Goal: Information Seeking & Learning: Learn about a topic

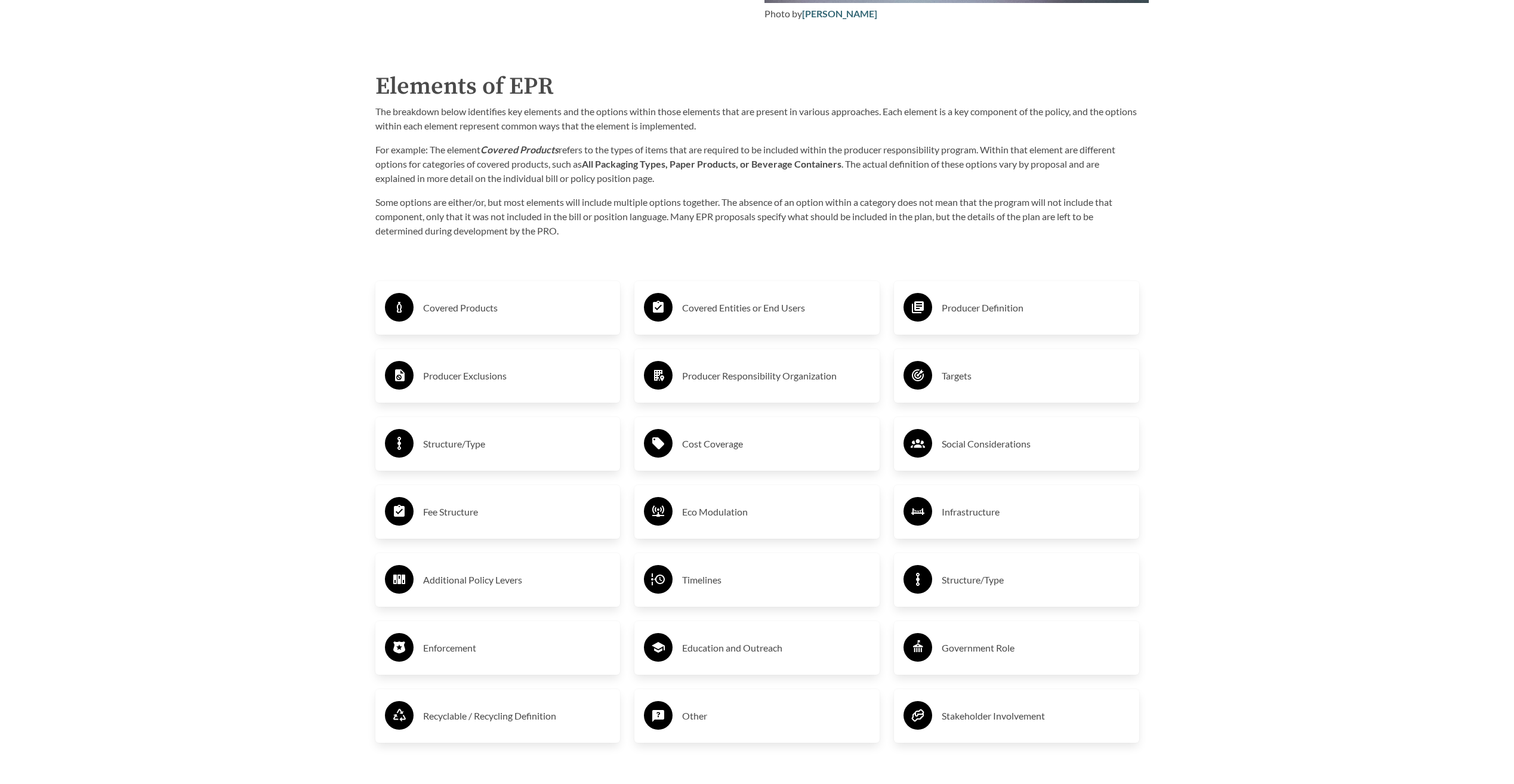
scroll to position [2027, 0]
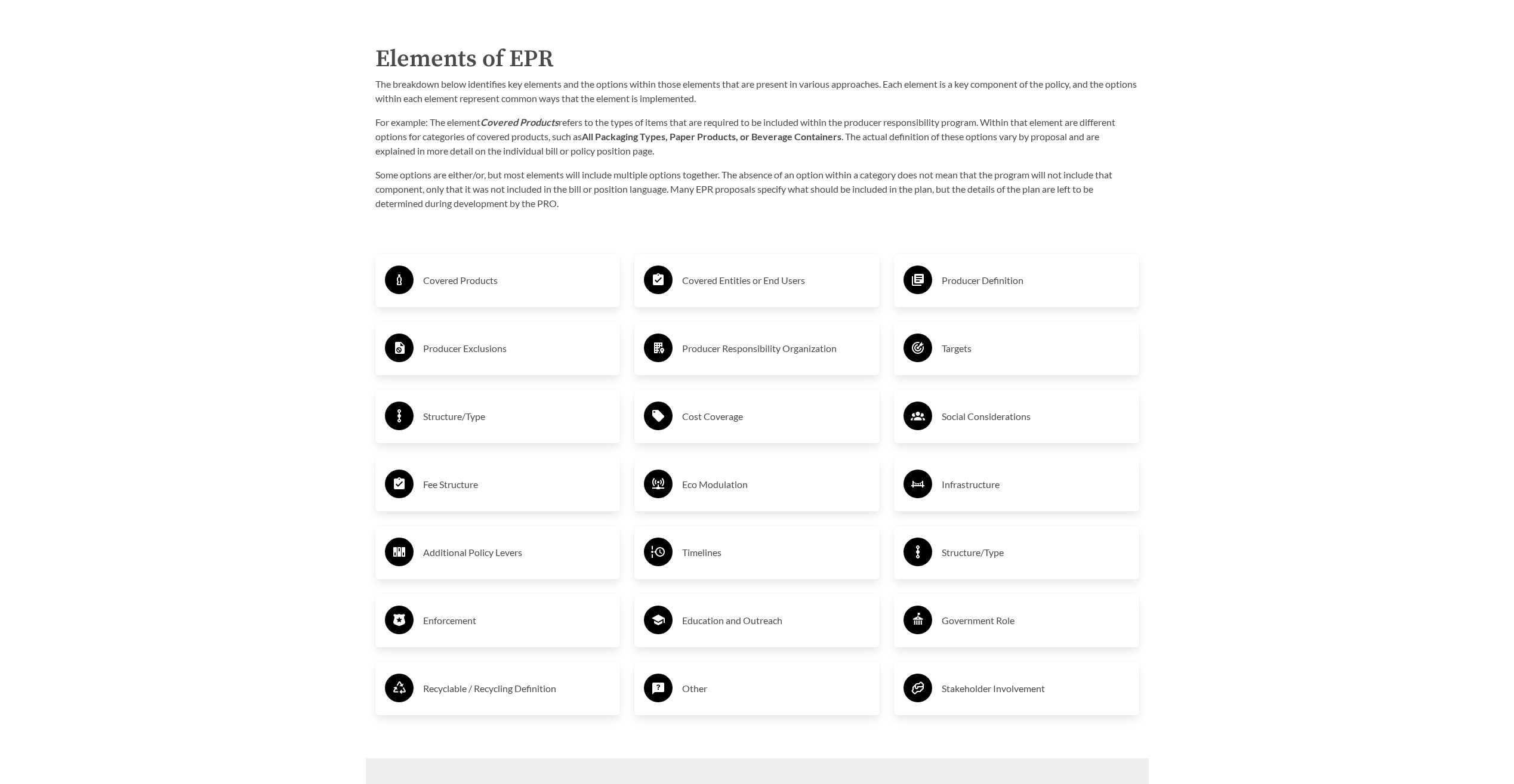
click at [562, 290] on h3 "Covered Products" at bounding box center [517, 280] width 188 height 19
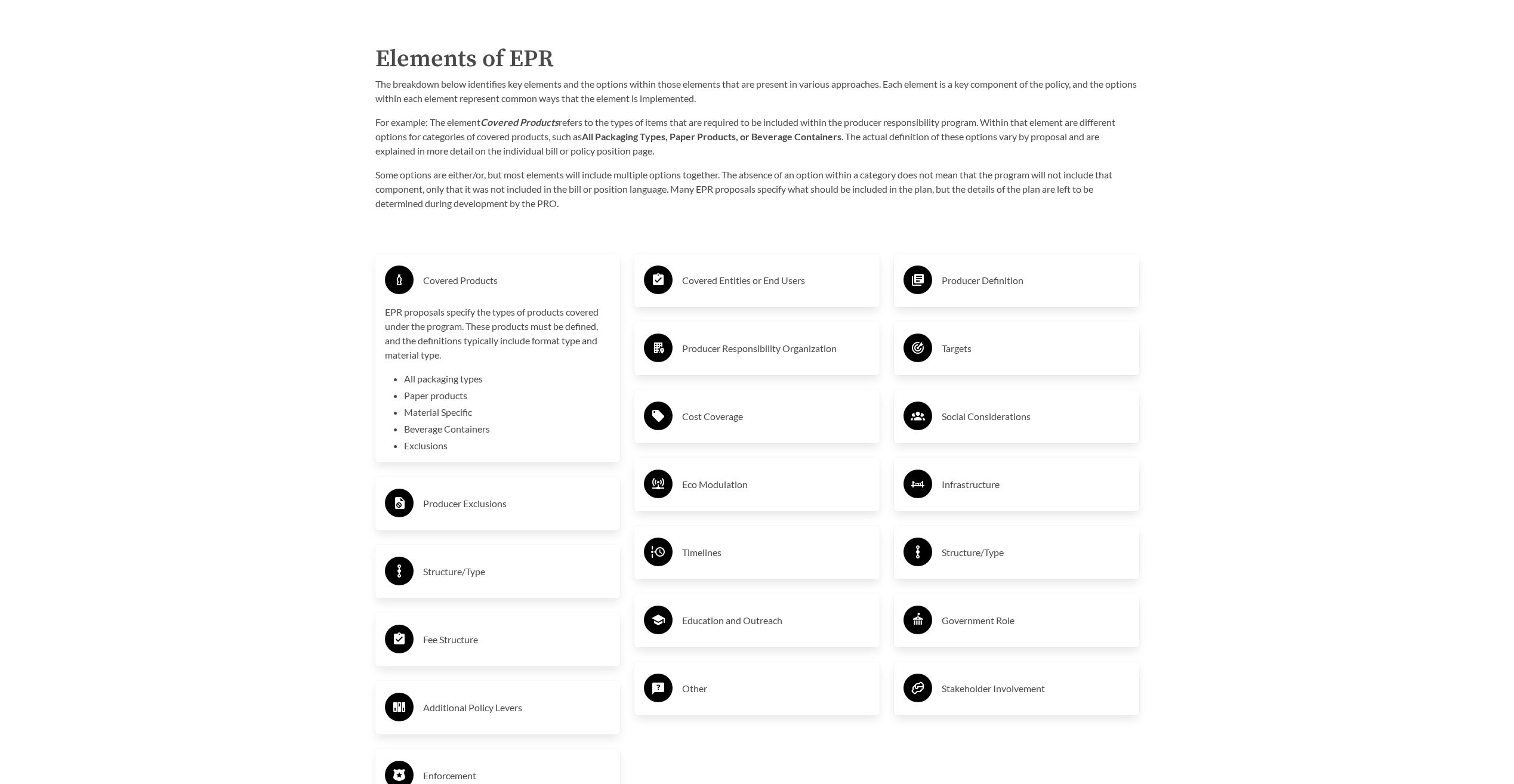
scroll to position [2086, 0]
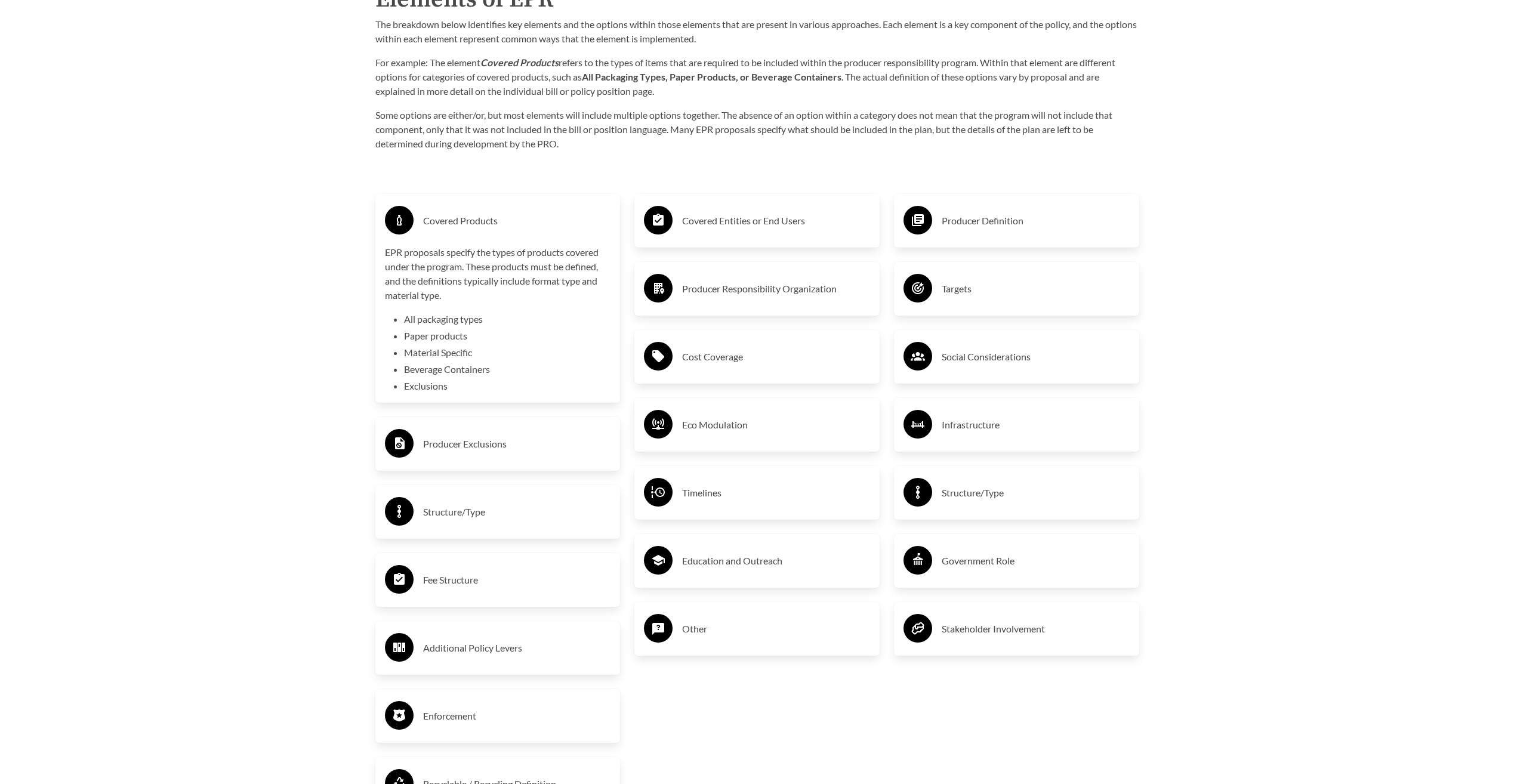
click at [534, 431] on div "Producer Exclusions" at bounding box center [498, 443] width 226 height 34
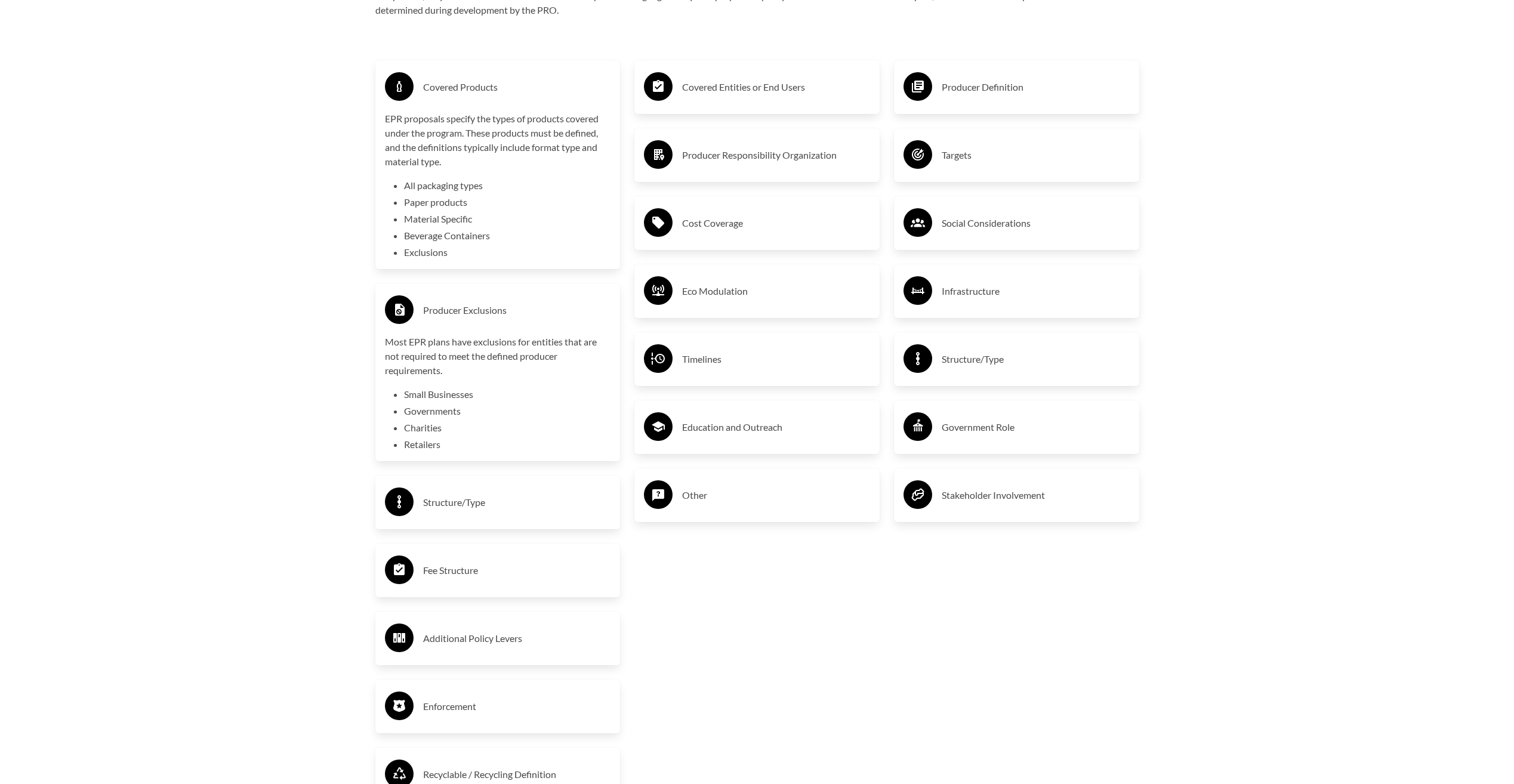
scroll to position [2265, 0]
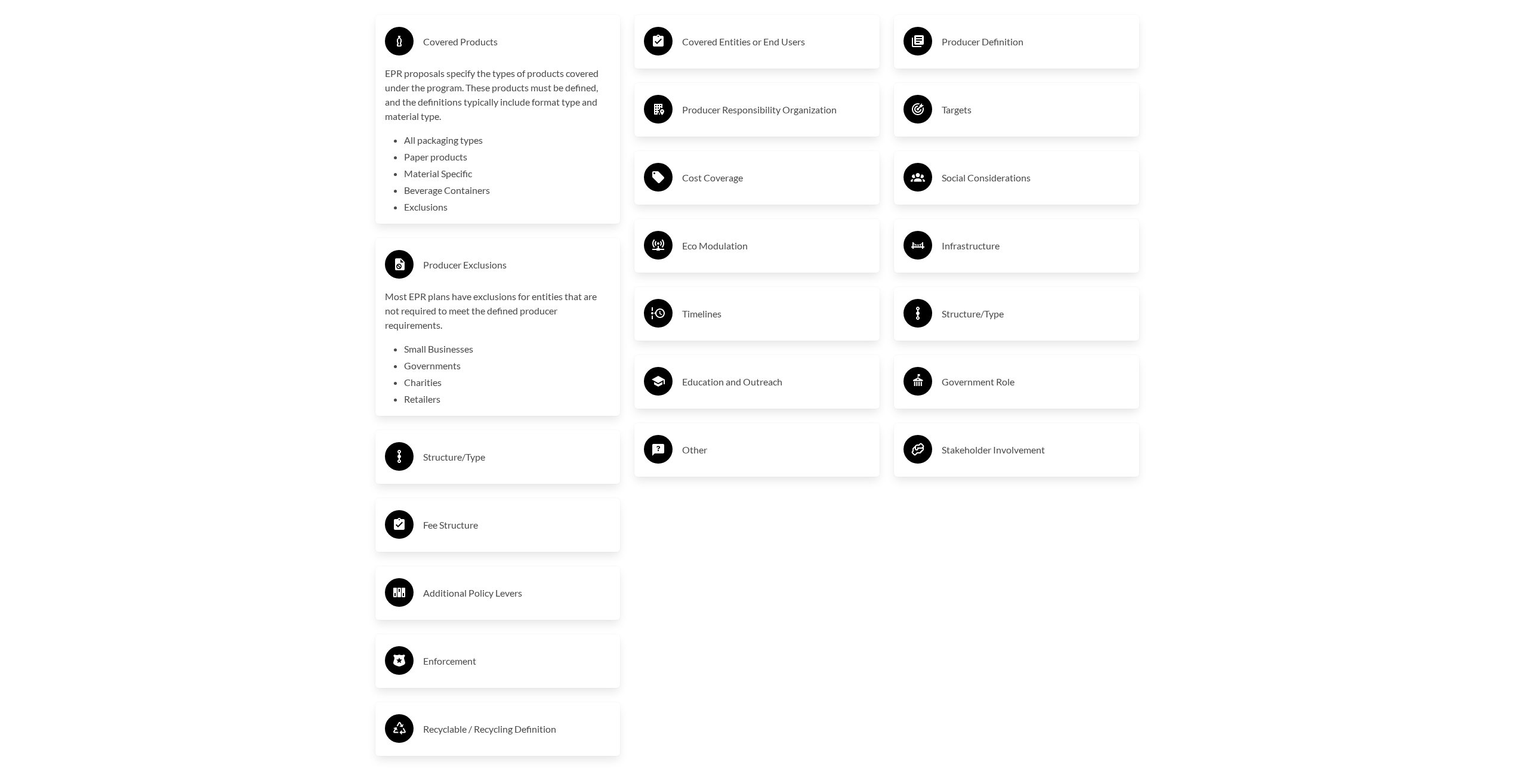
click at [537, 454] on h3 "Structure/Type" at bounding box center [517, 457] width 188 height 19
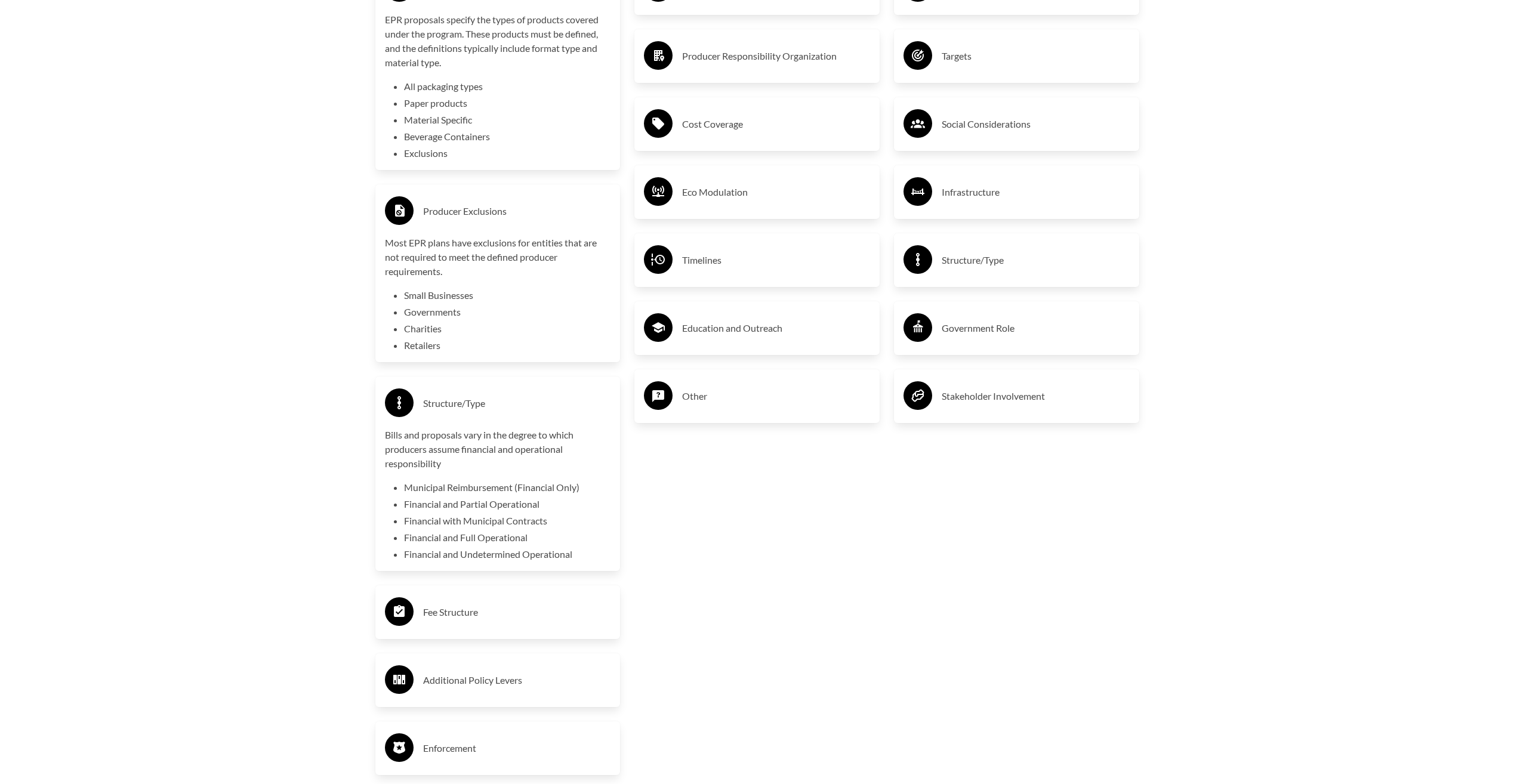
scroll to position [2444, 0]
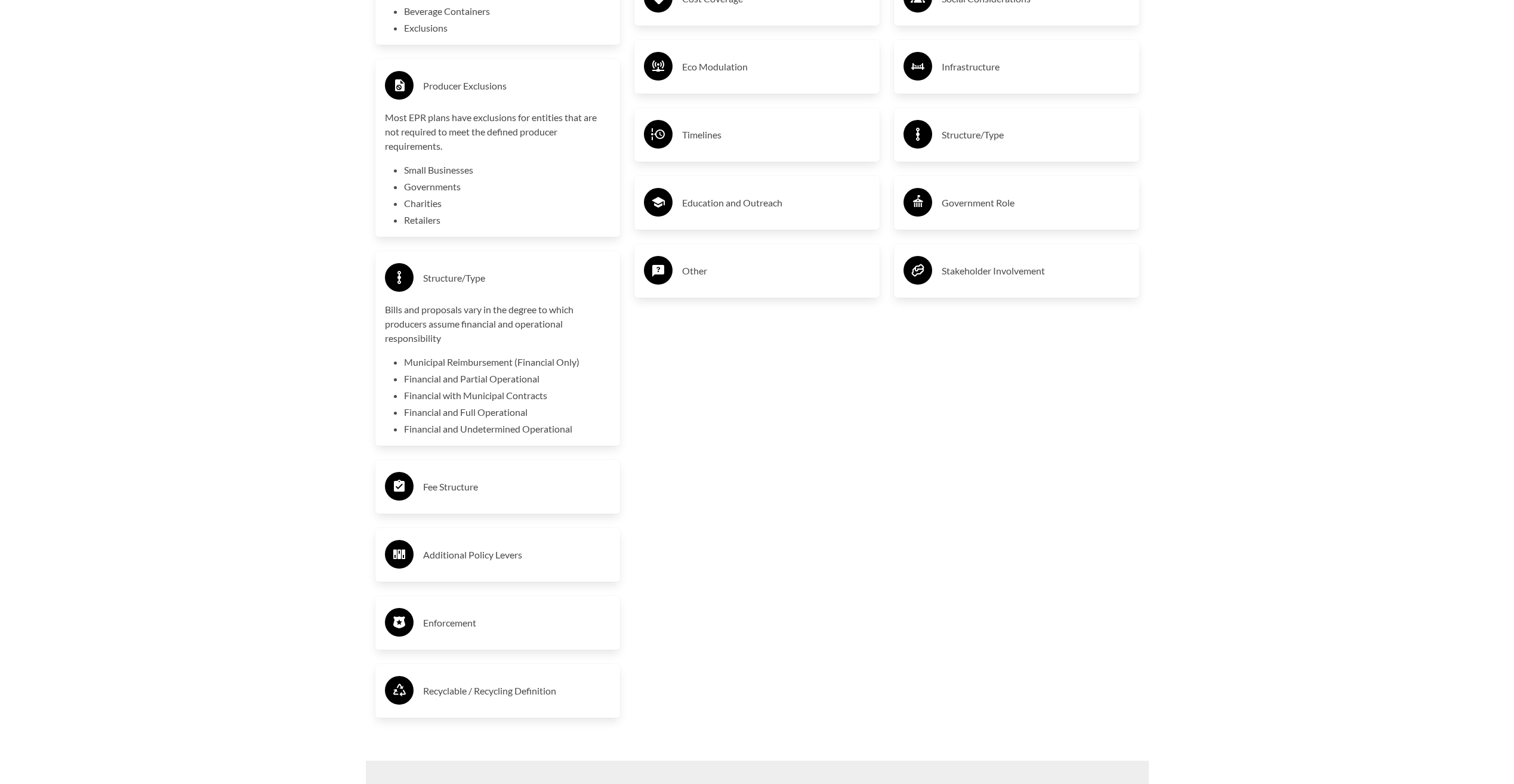
click at [540, 486] on h3 "Fee Structure" at bounding box center [517, 487] width 188 height 19
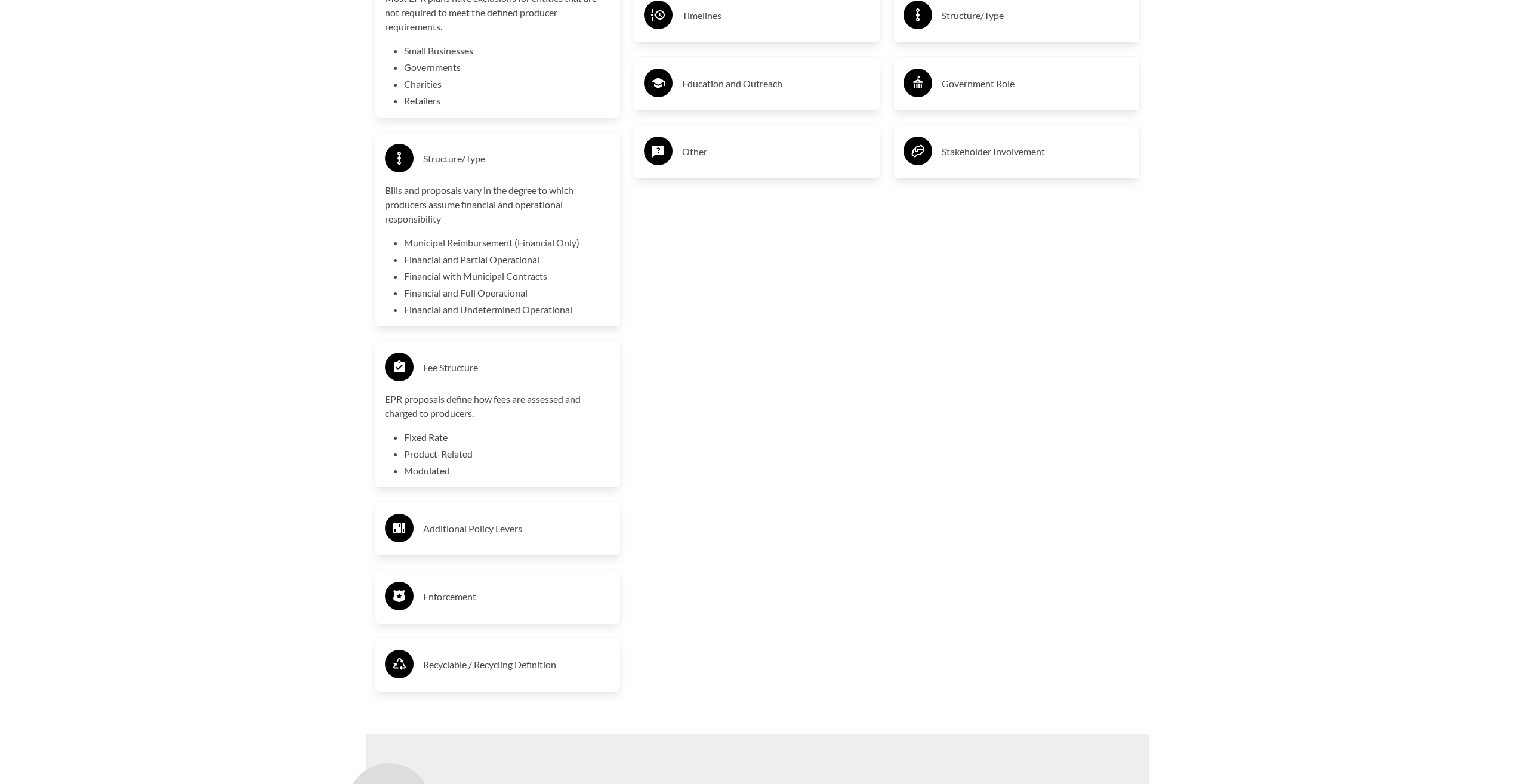
click at [540, 526] on h3 "Additional Policy Levers" at bounding box center [517, 528] width 188 height 19
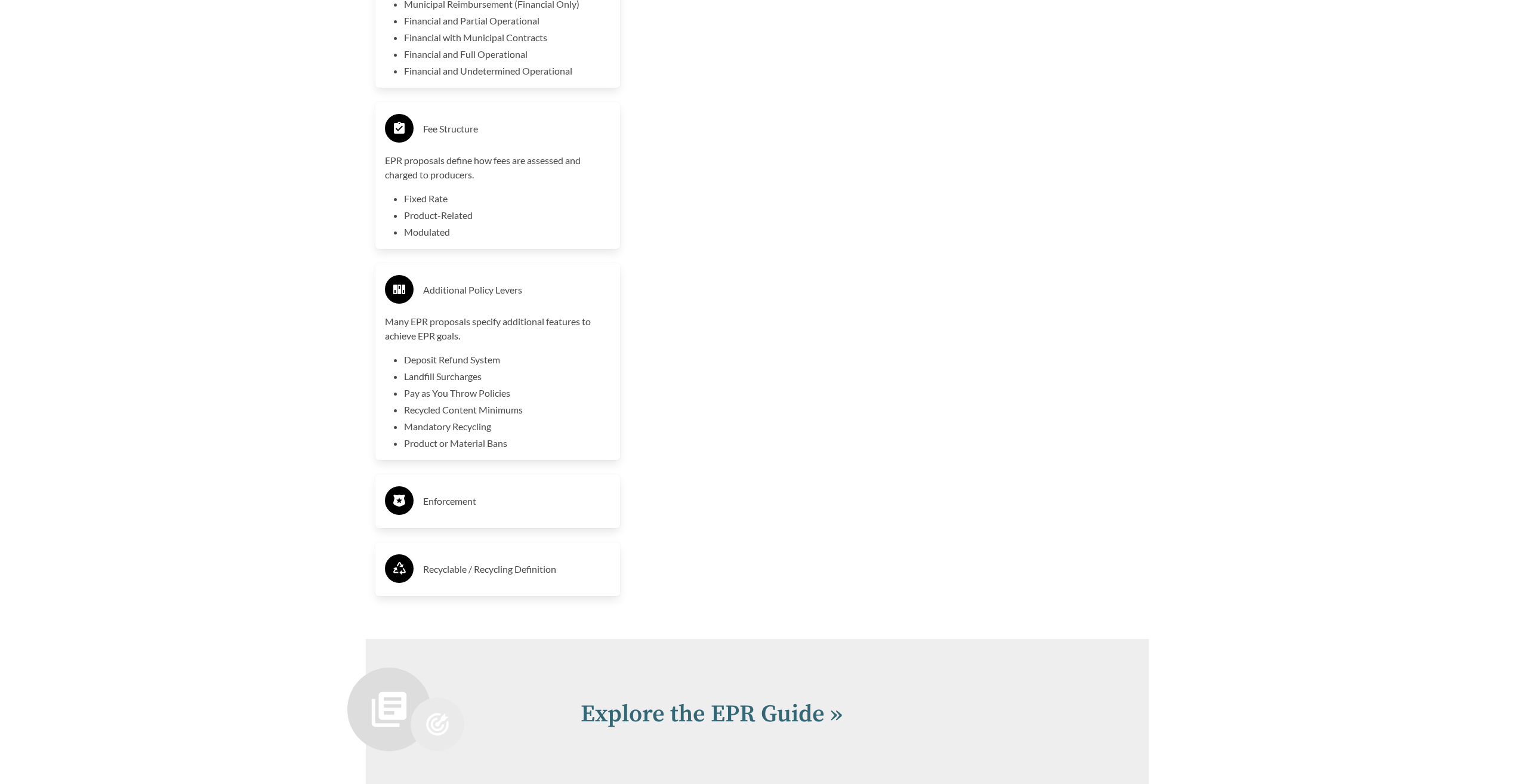
click at [534, 509] on h3 "Enforcement" at bounding box center [517, 501] width 188 height 19
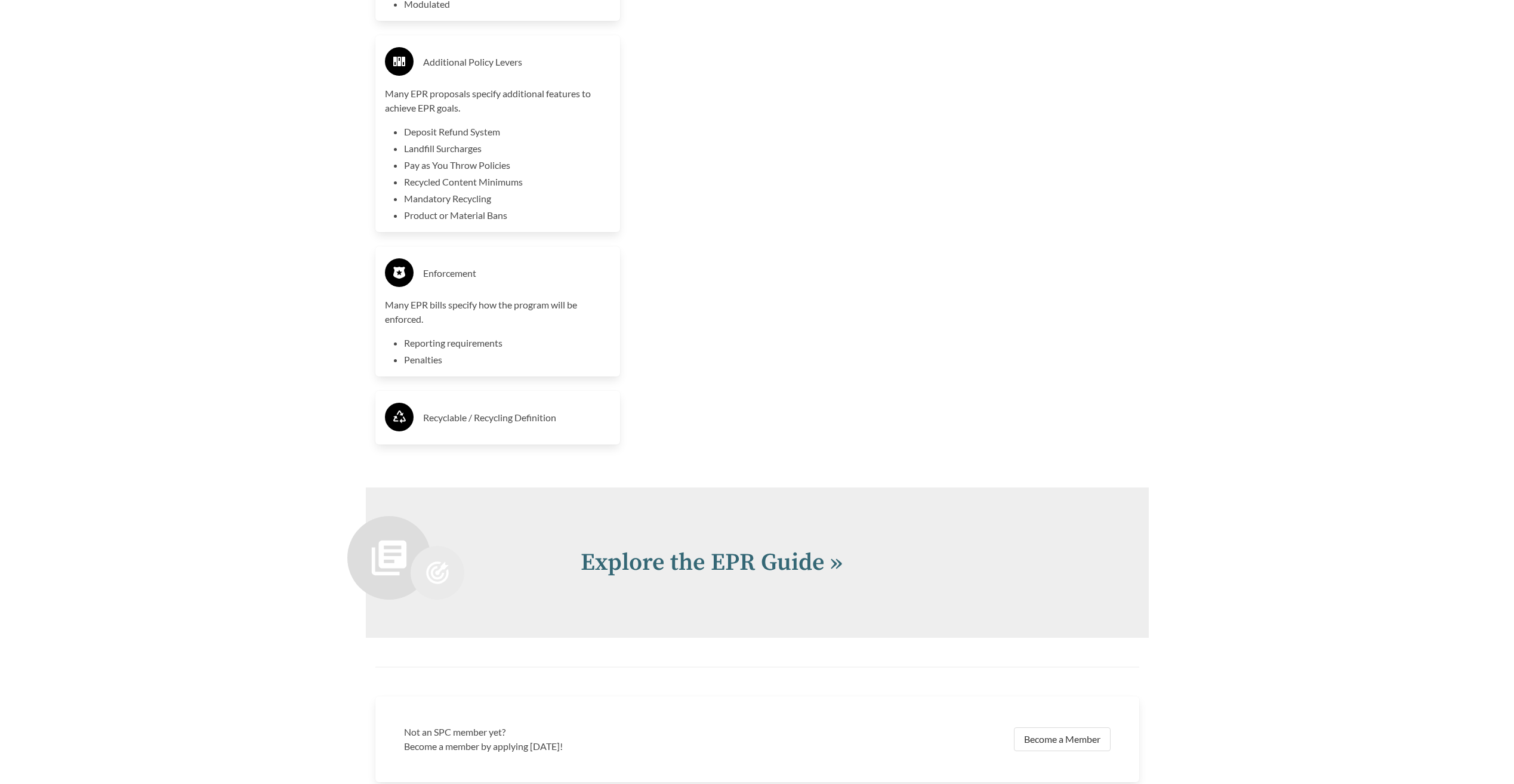
scroll to position [3041, 0]
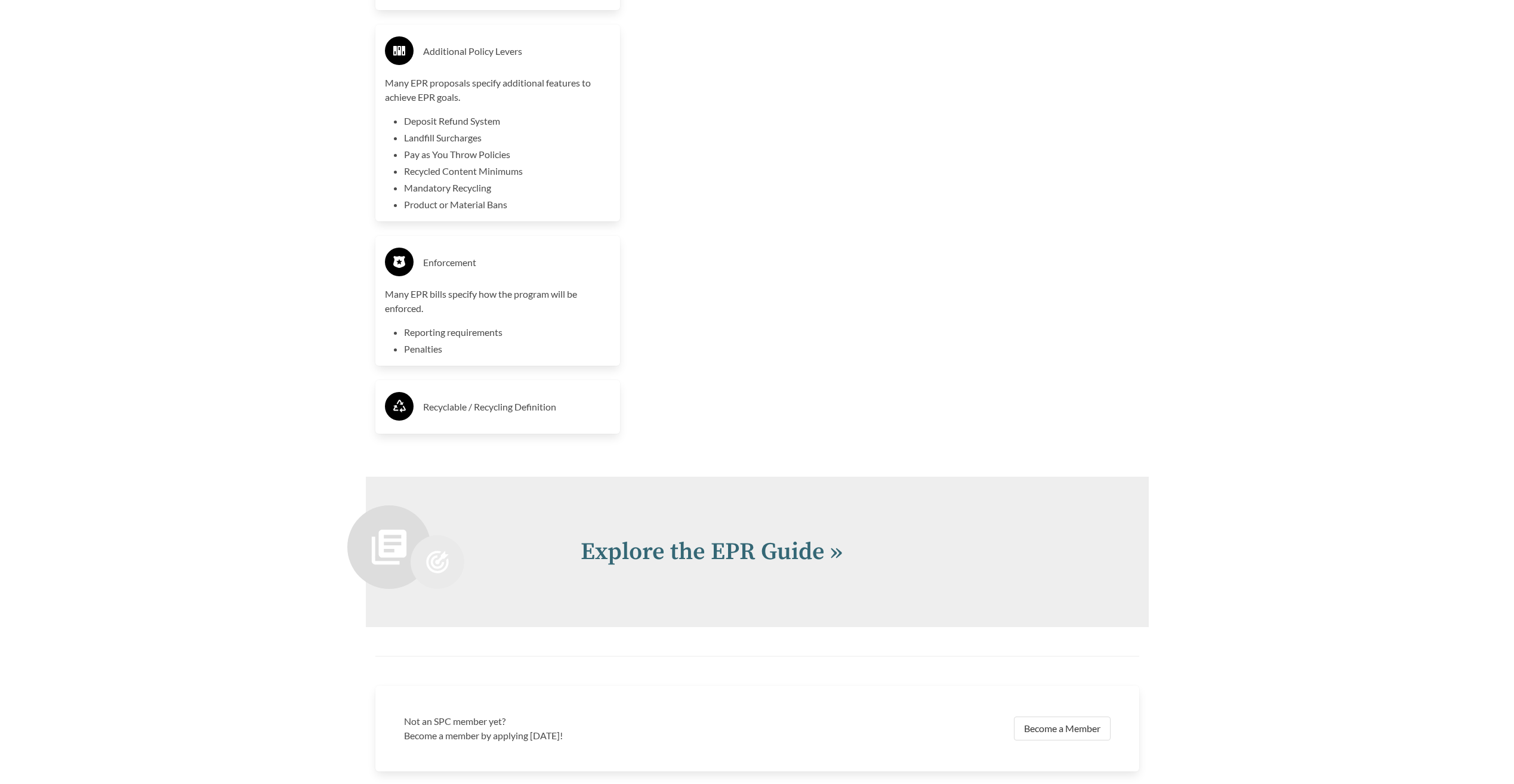
click at [536, 414] on h3 "Recyclable / Recycling Definition" at bounding box center [517, 407] width 188 height 19
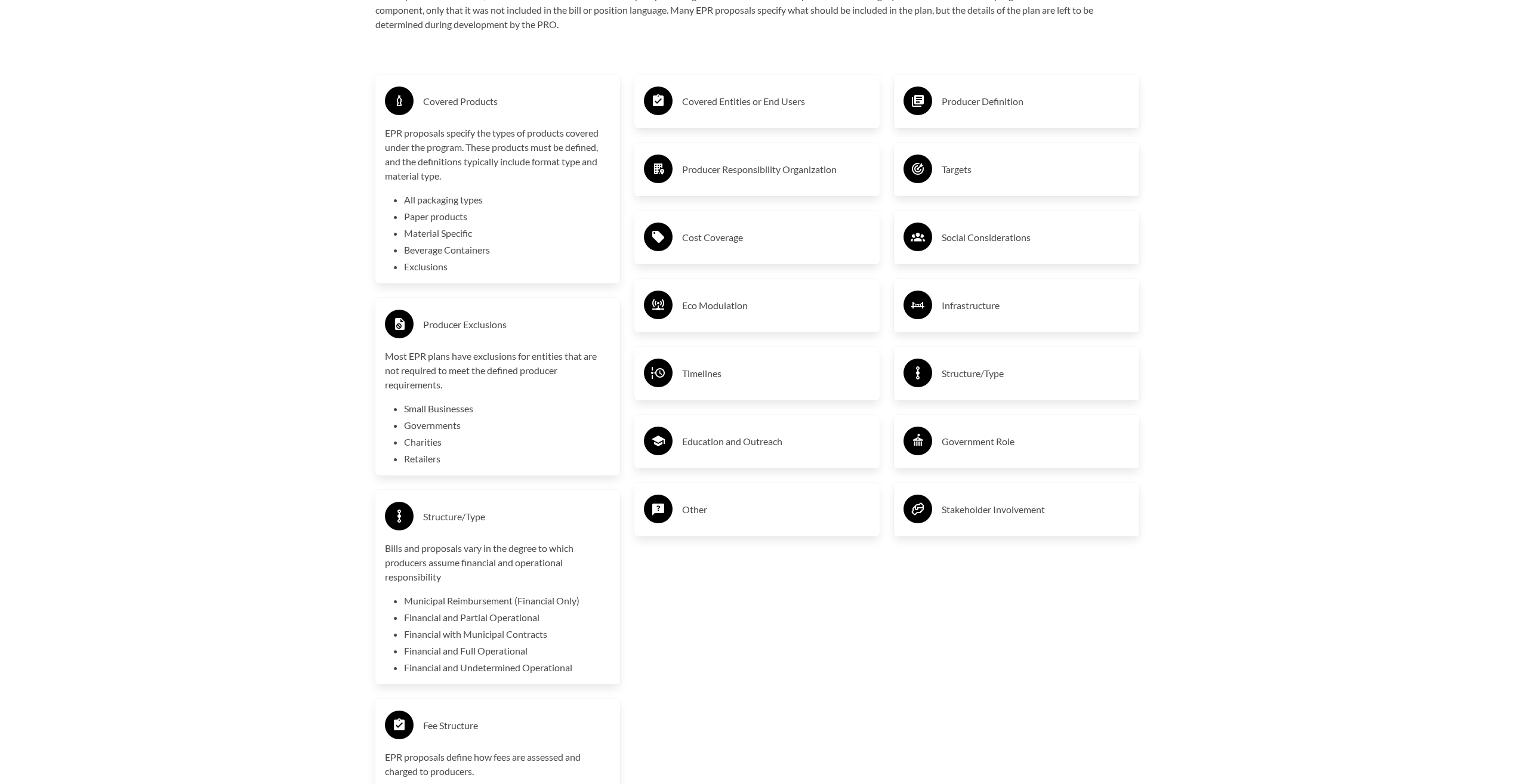
scroll to position [2146, 0]
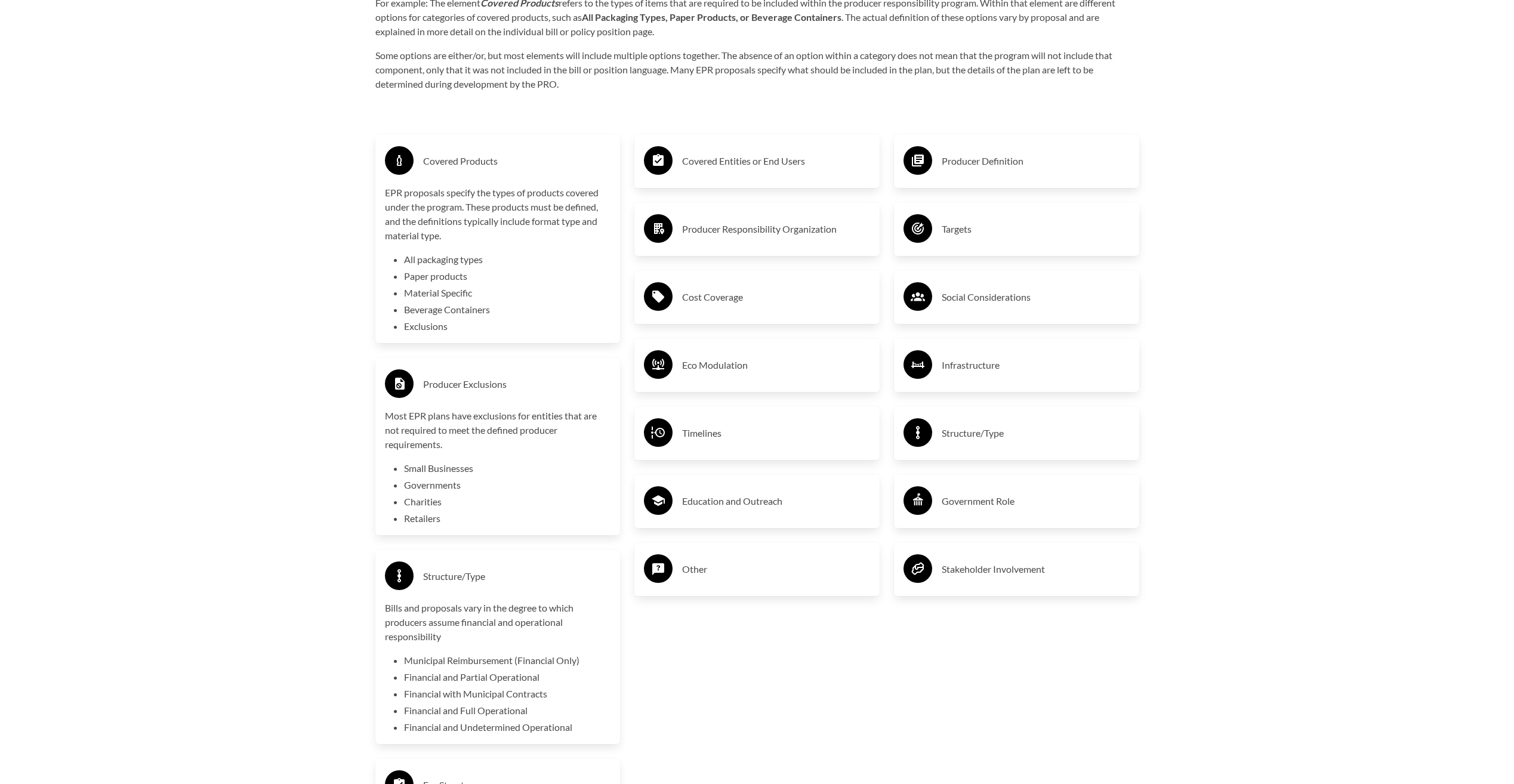
click at [742, 169] on h3 "Covered Entities or End Users" at bounding box center [776, 161] width 188 height 19
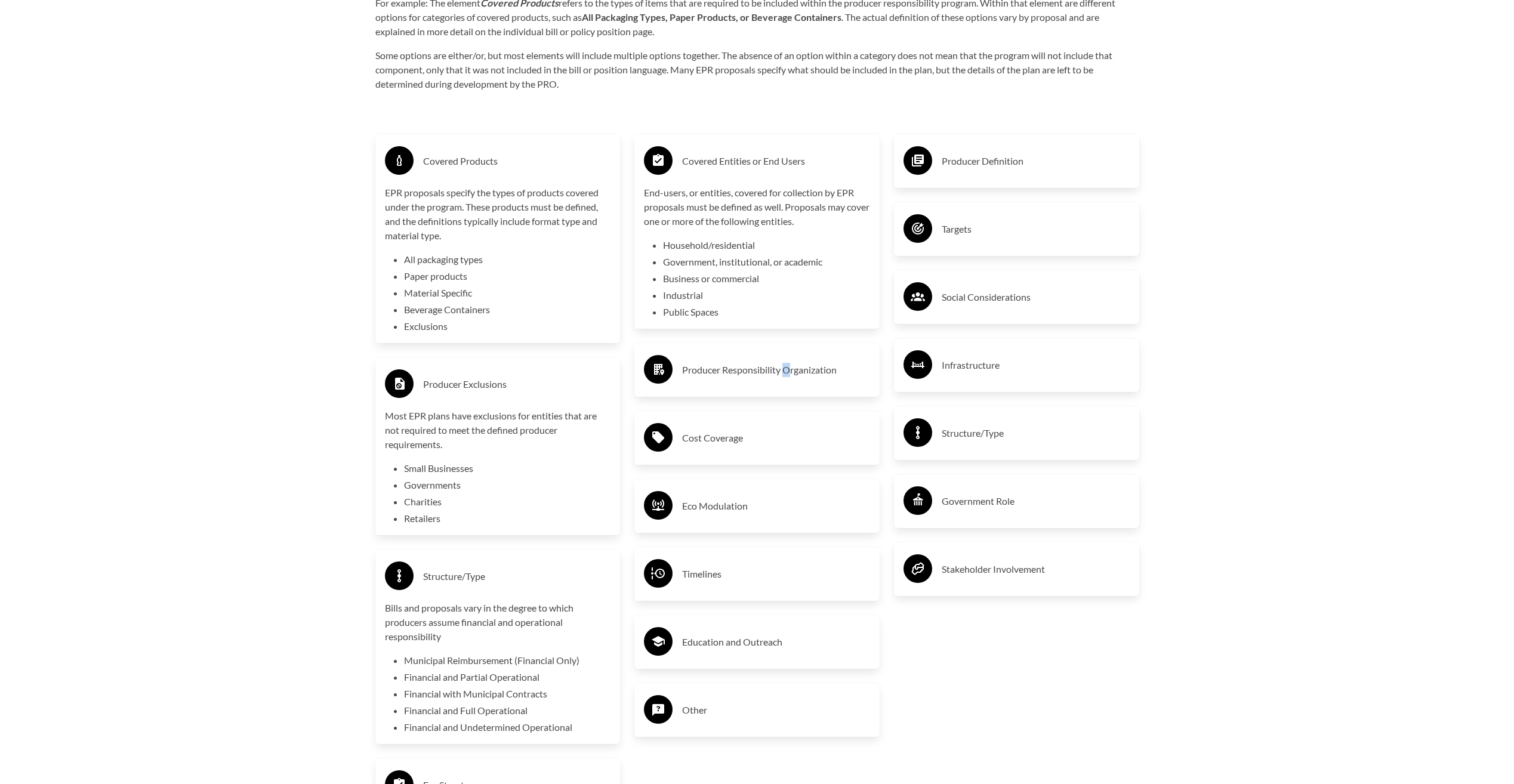
click at [787, 351] on div "Producer Responsibility Organization" at bounding box center [757, 370] width 245 height 54
click at [789, 353] on div "Producer Responsibility Organization" at bounding box center [757, 370] width 245 height 54
click at [785, 363] on div "Producer Responsibility Organization" at bounding box center [757, 370] width 226 height 34
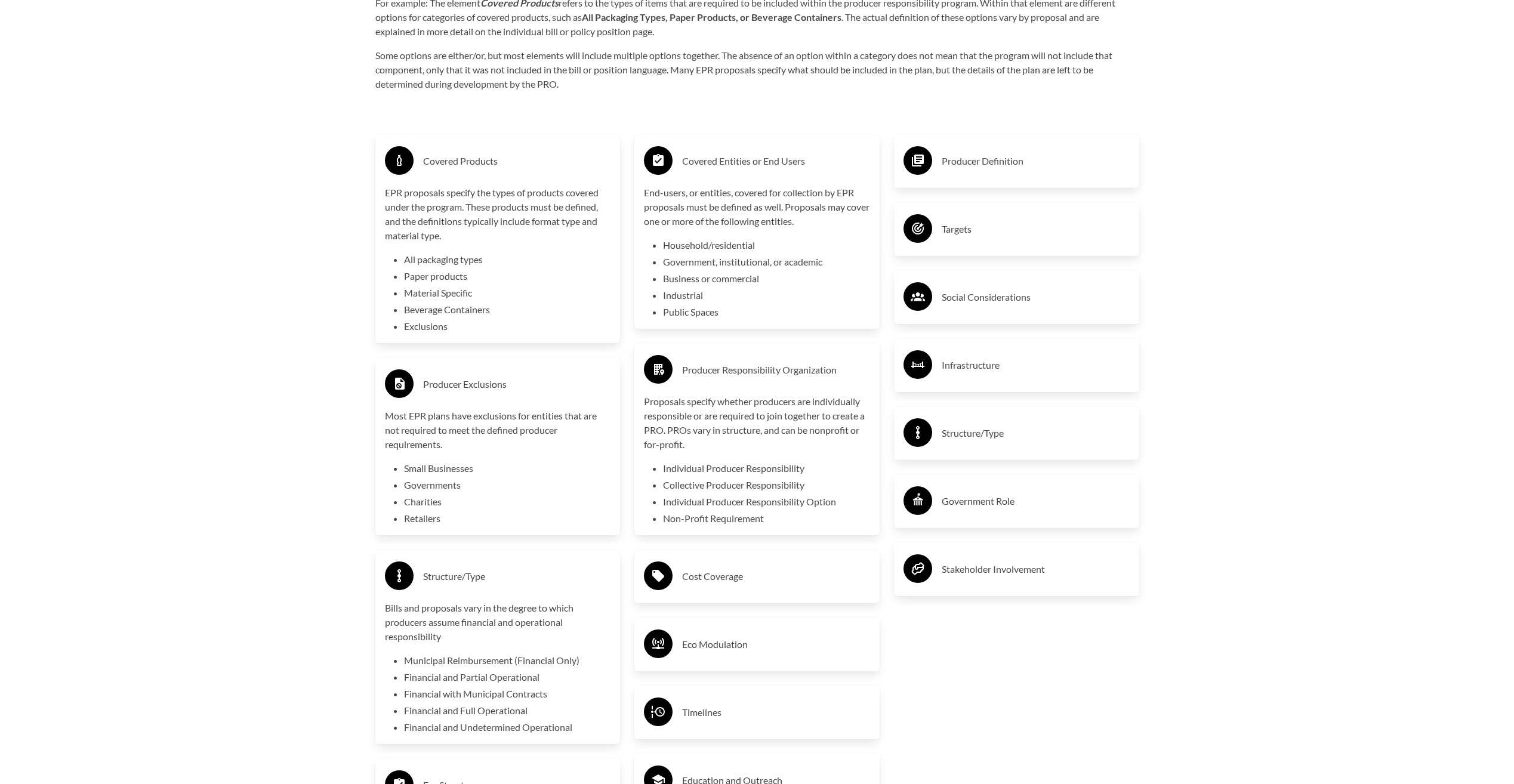
click at [741, 567] on div "Cost Coverage" at bounding box center [757, 576] width 226 height 34
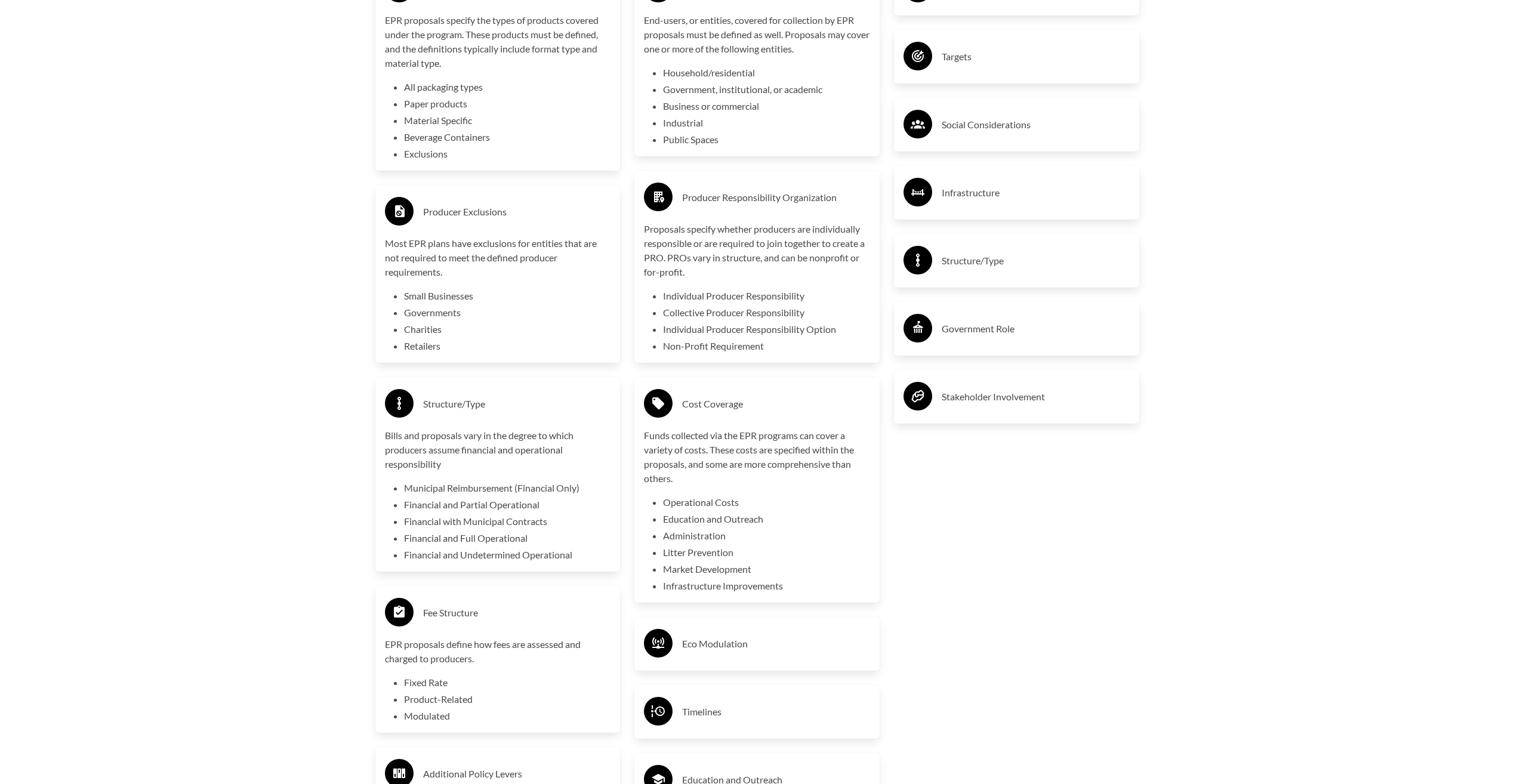
scroll to position [2325, 0]
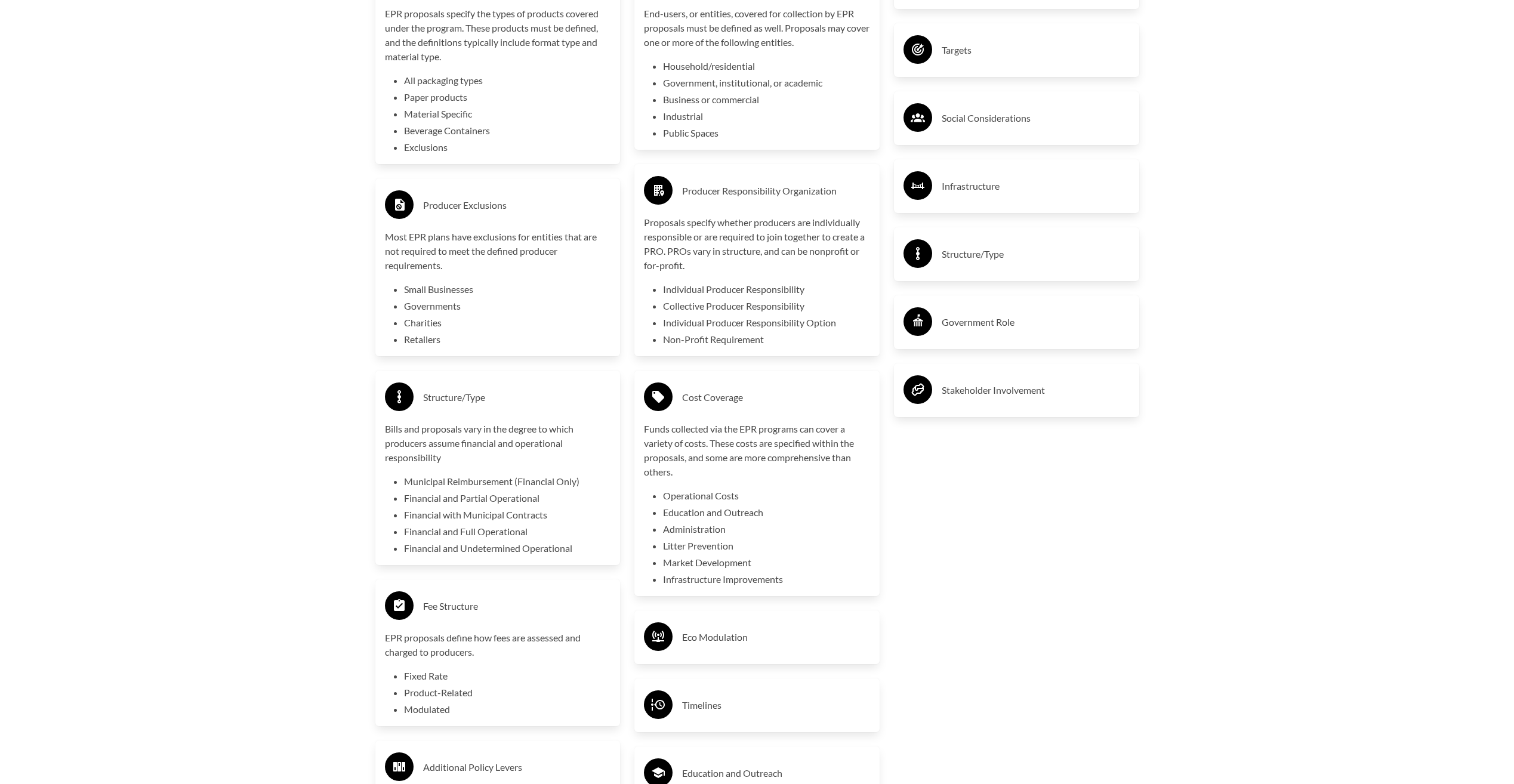
click at [795, 654] on div "Eco Modulation" at bounding box center [757, 637] width 226 height 34
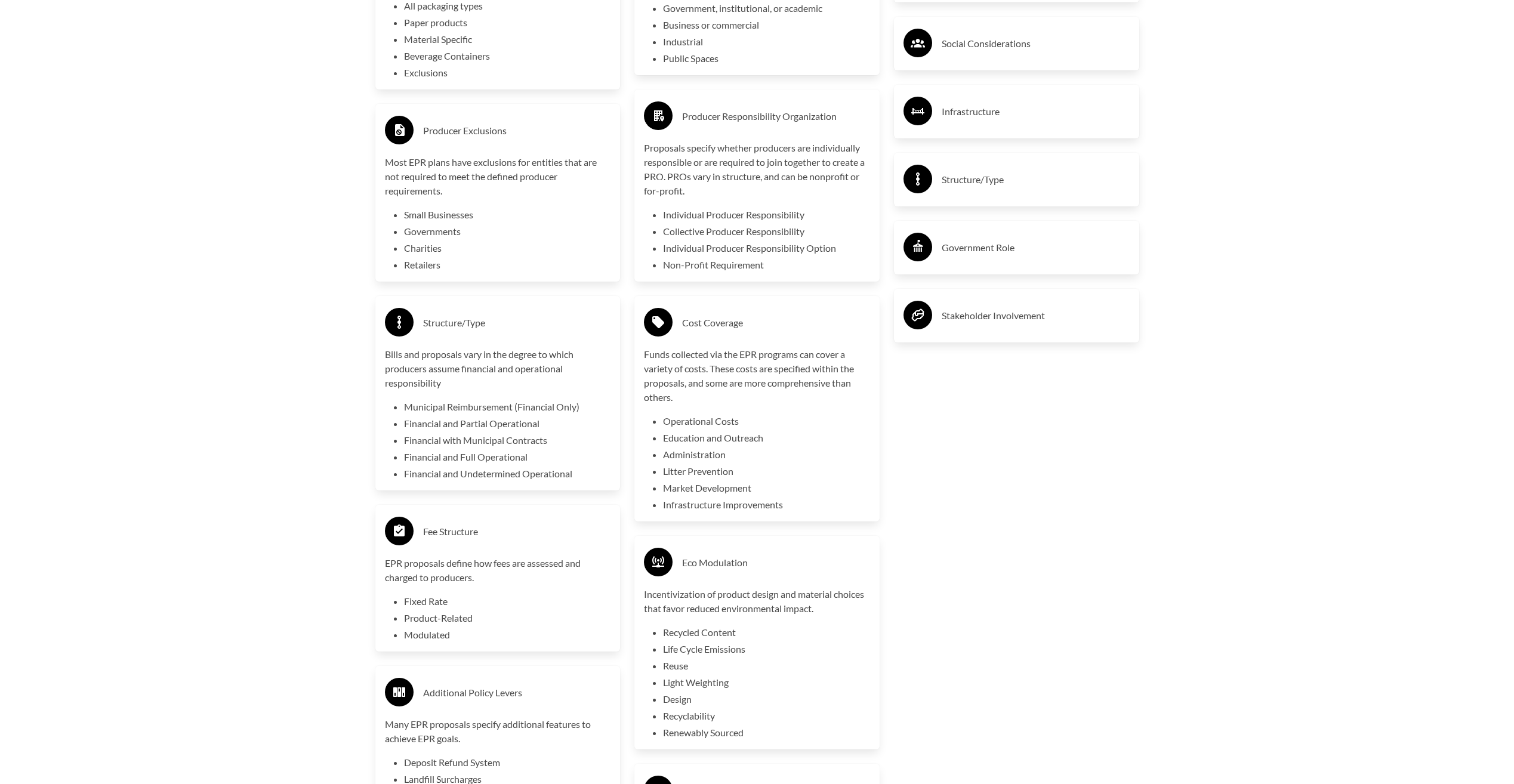
scroll to position [2563, 0]
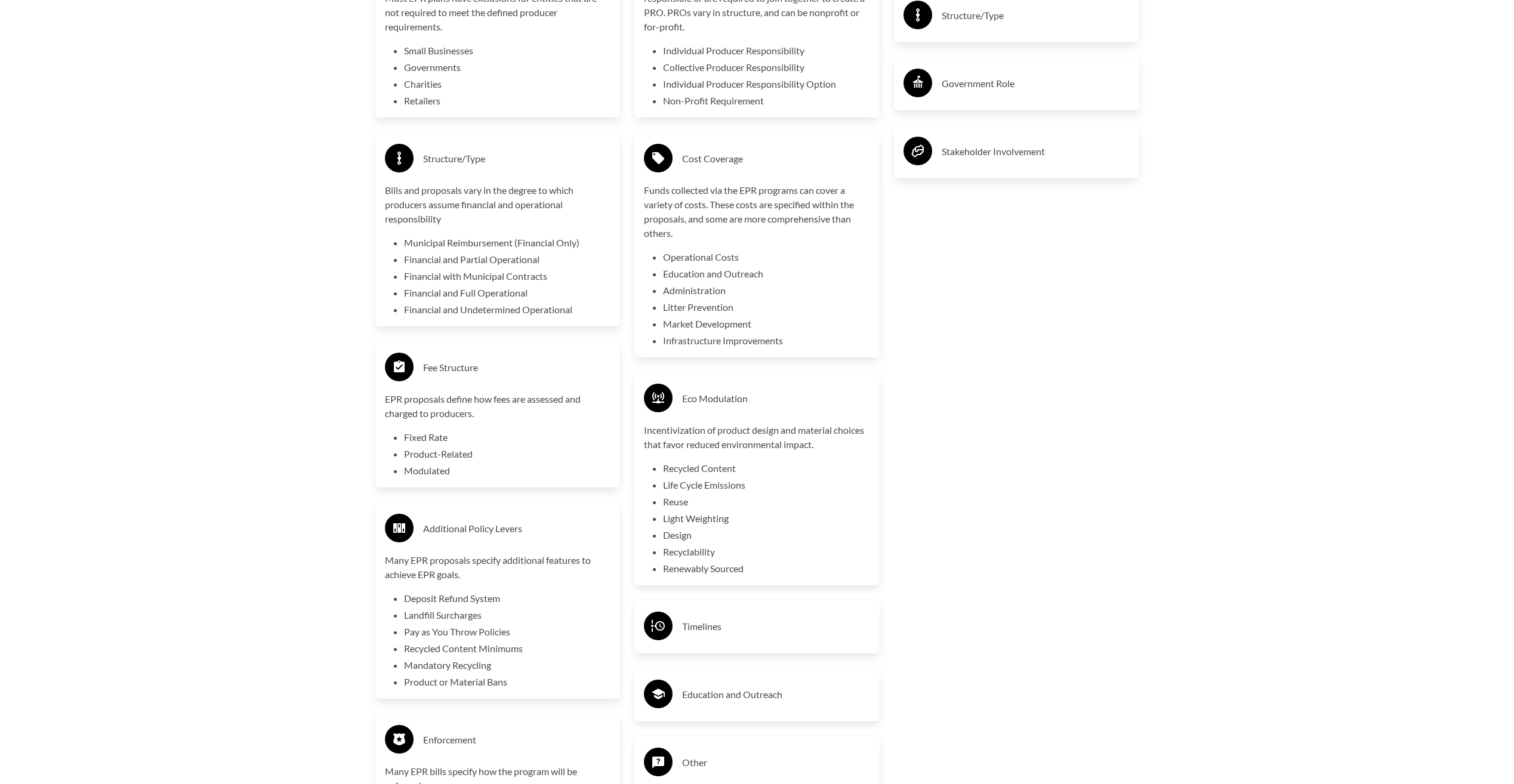
click at [796, 644] on div "Timelines" at bounding box center [757, 626] width 226 height 34
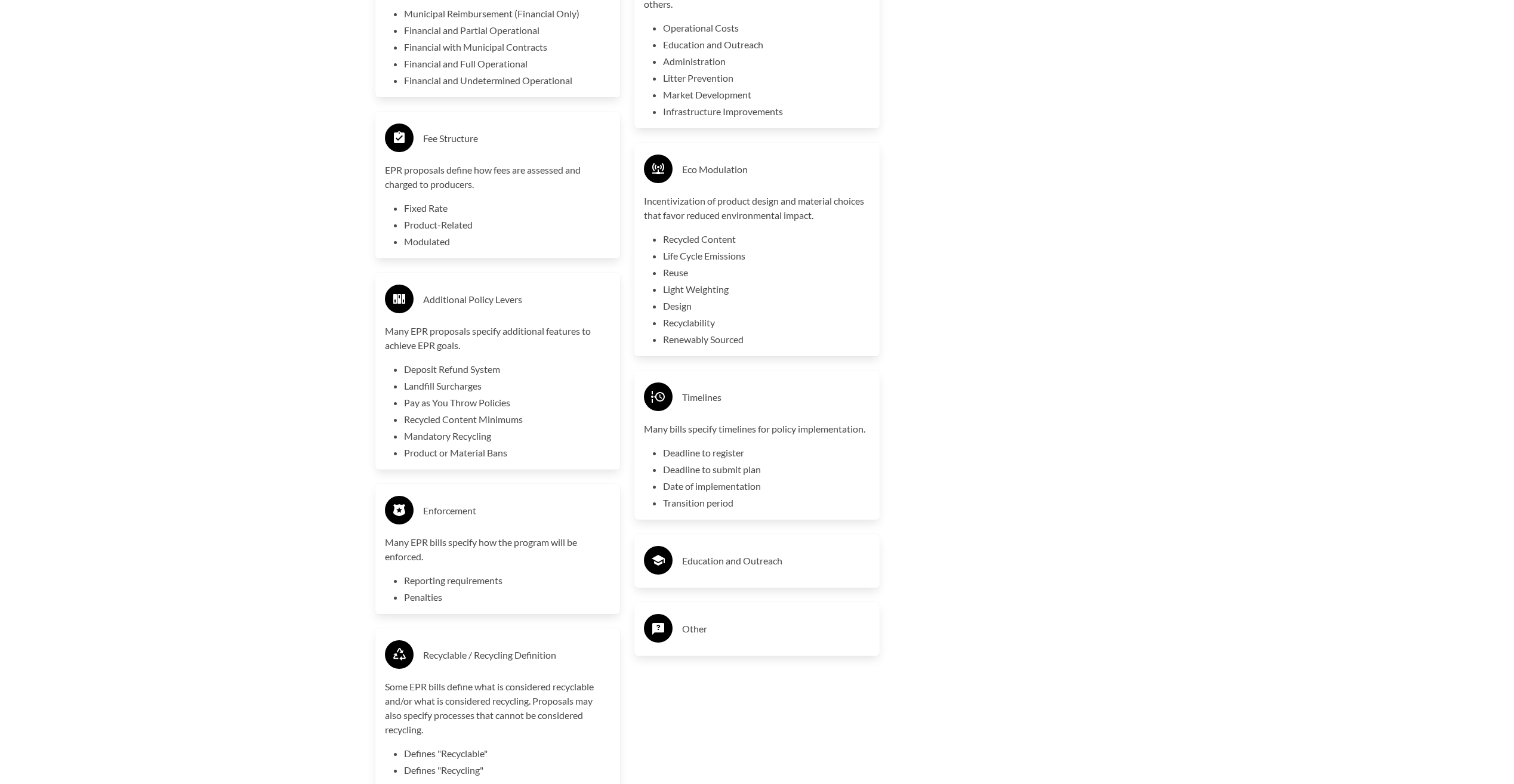
scroll to position [2802, 0]
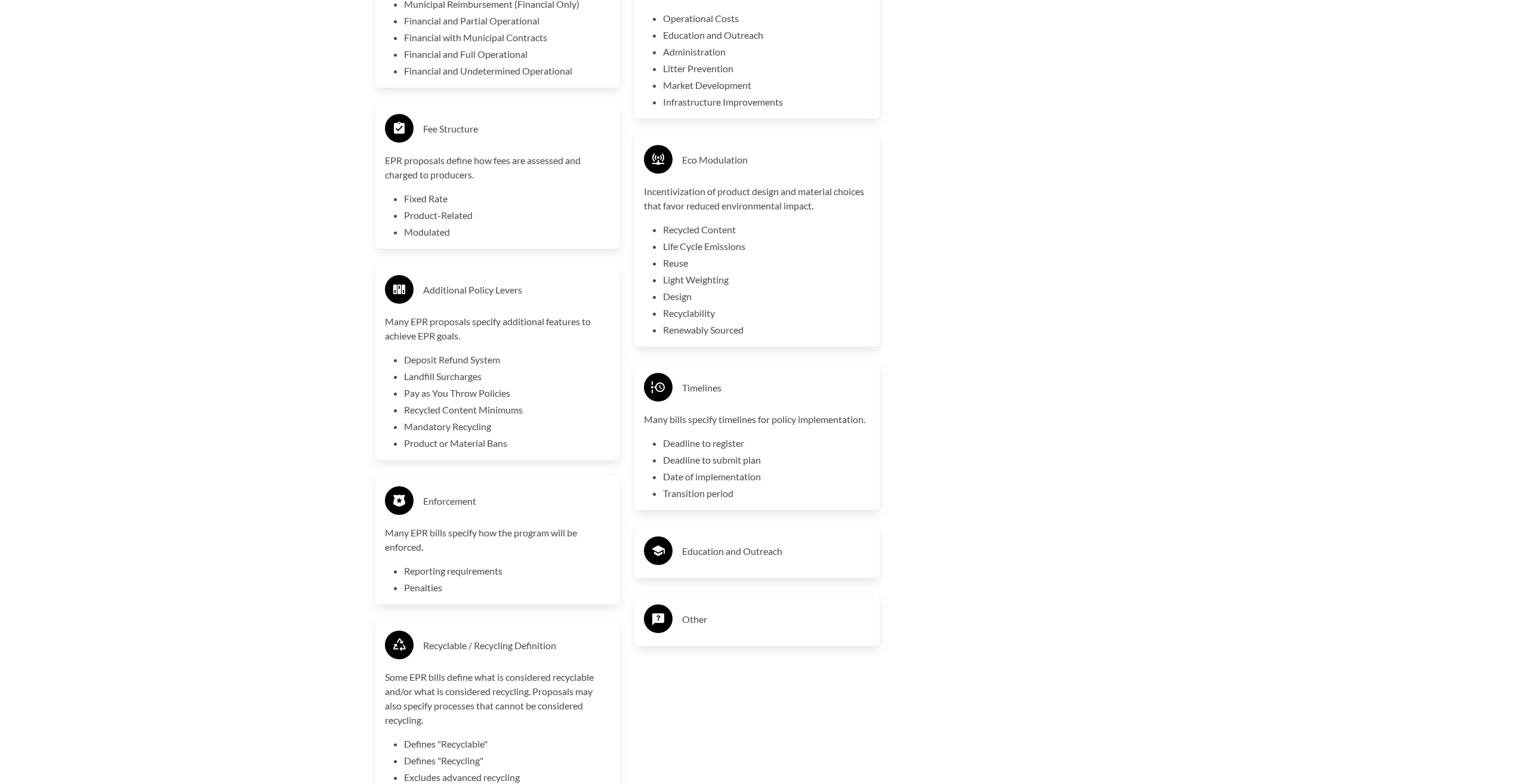
click at [813, 569] on div "Education and Outreach" at bounding box center [757, 551] width 226 height 34
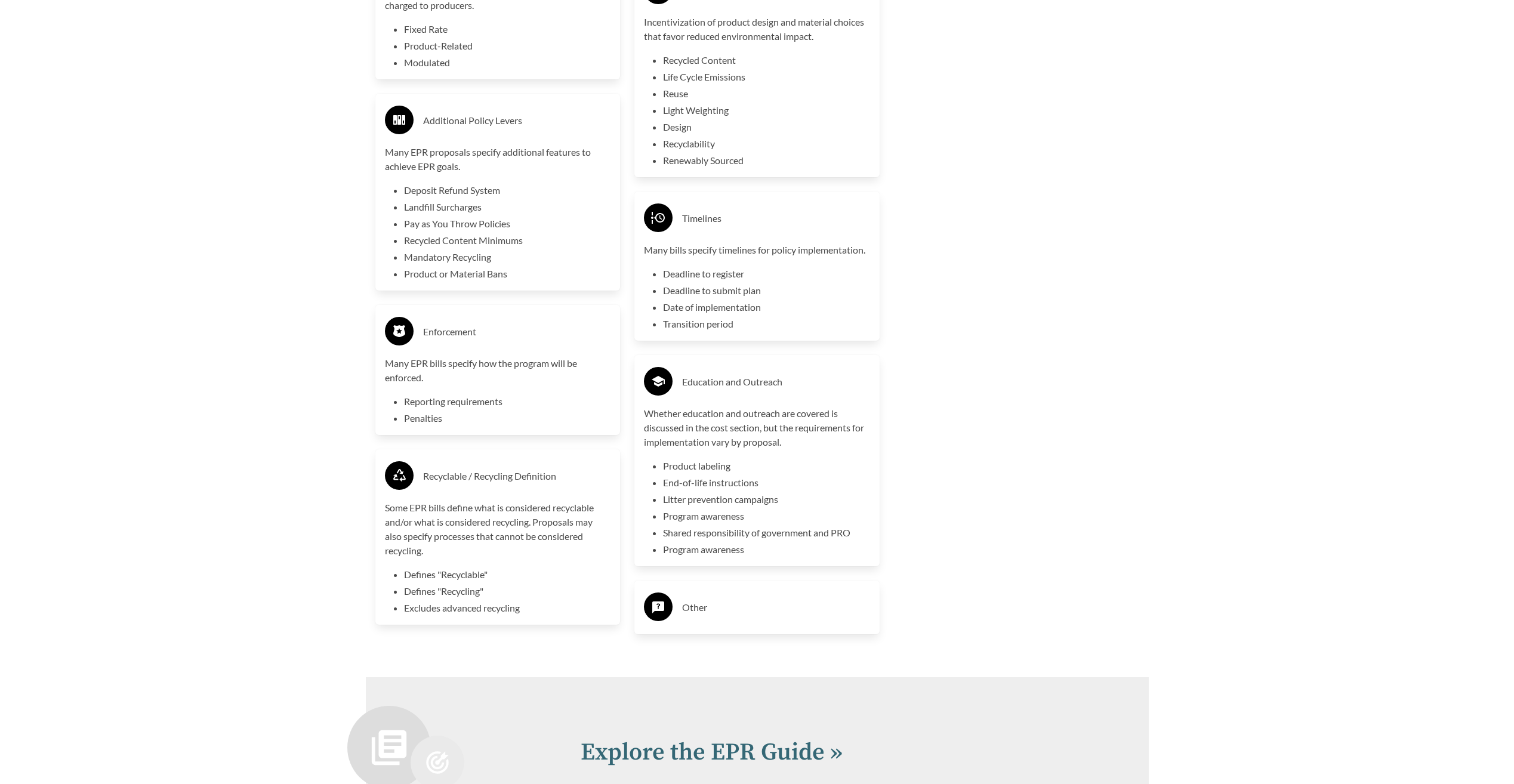
scroll to position [2981, 0]
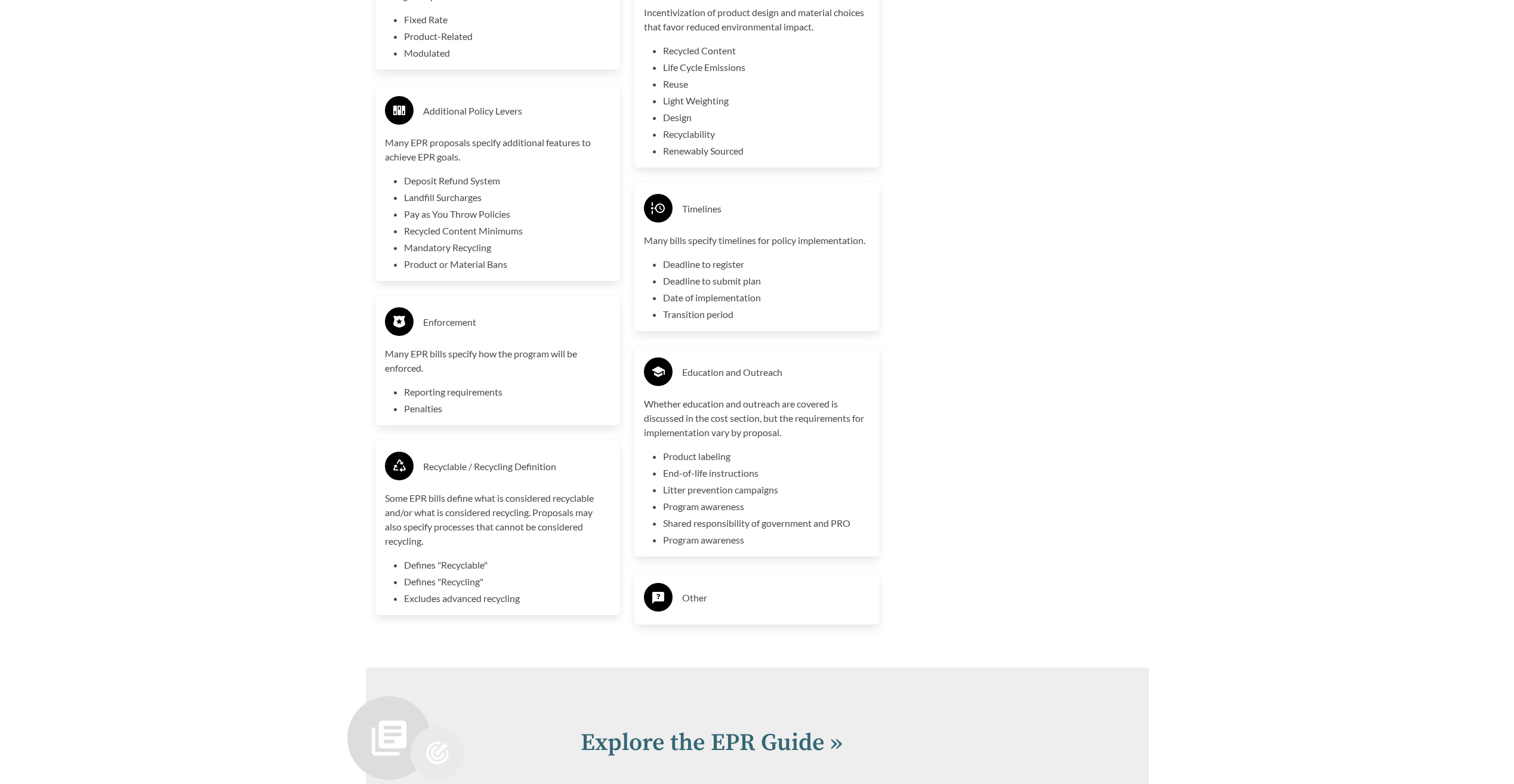
click at [808, 610] on div "Other" at bounding box center [757, 597] width 226 height 34
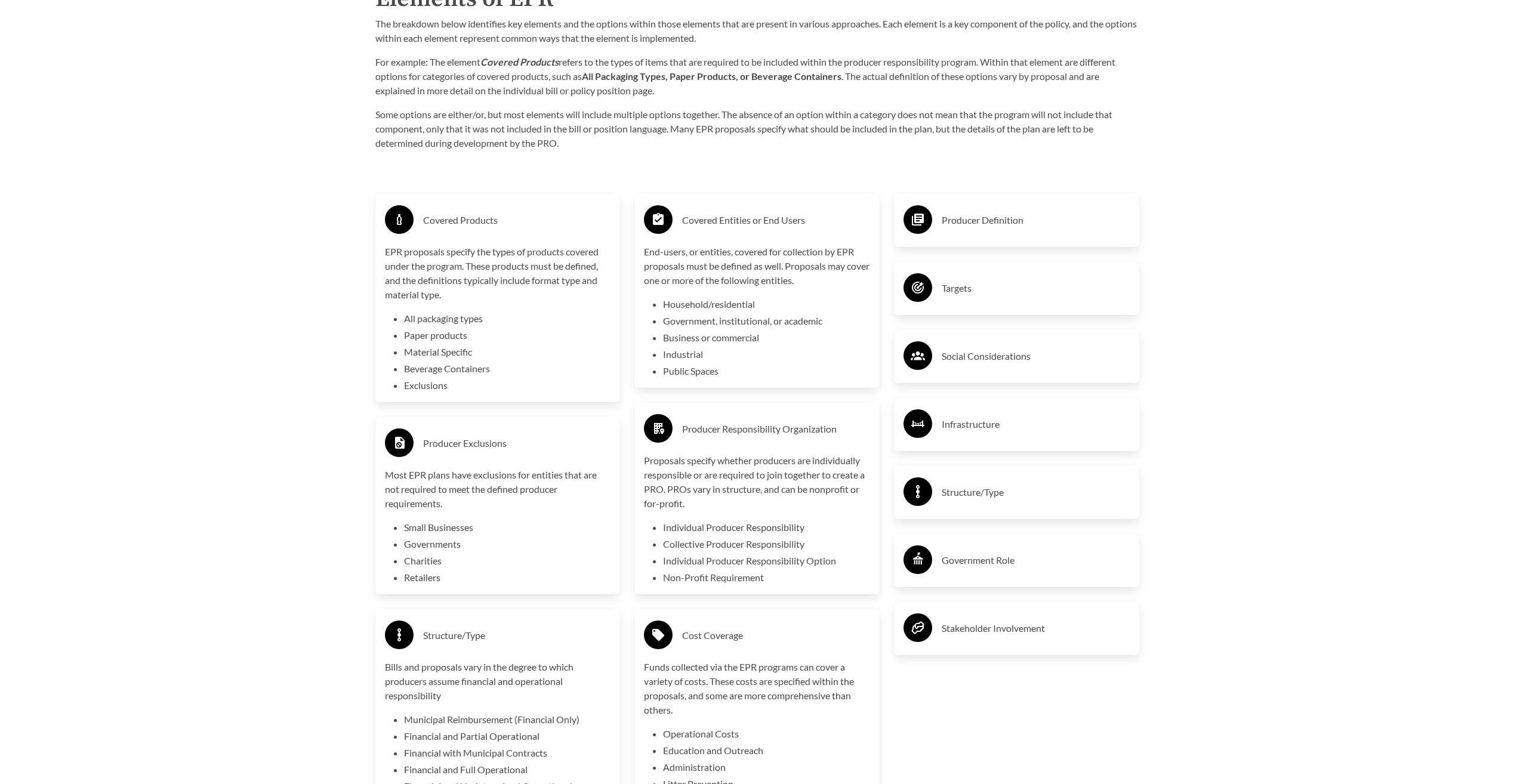
scroll to position [2086, 0]
click at [1011, 238] on div "Producer Definition" at bounding box center [1016, 220] width 226 height 34
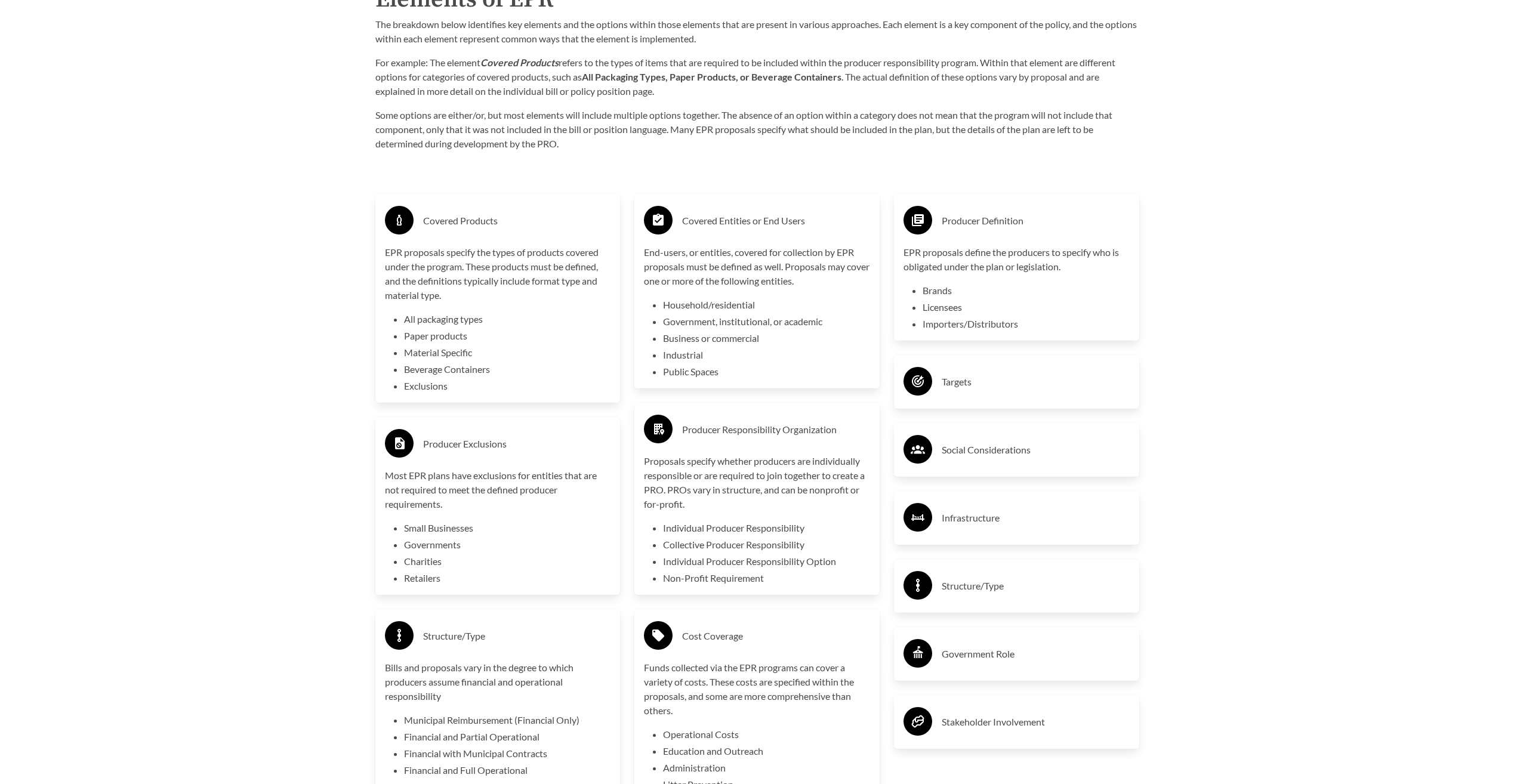
click at [1028, 386] on h3 "Targets" at bounding box center [1036, 381] width 188 height 19
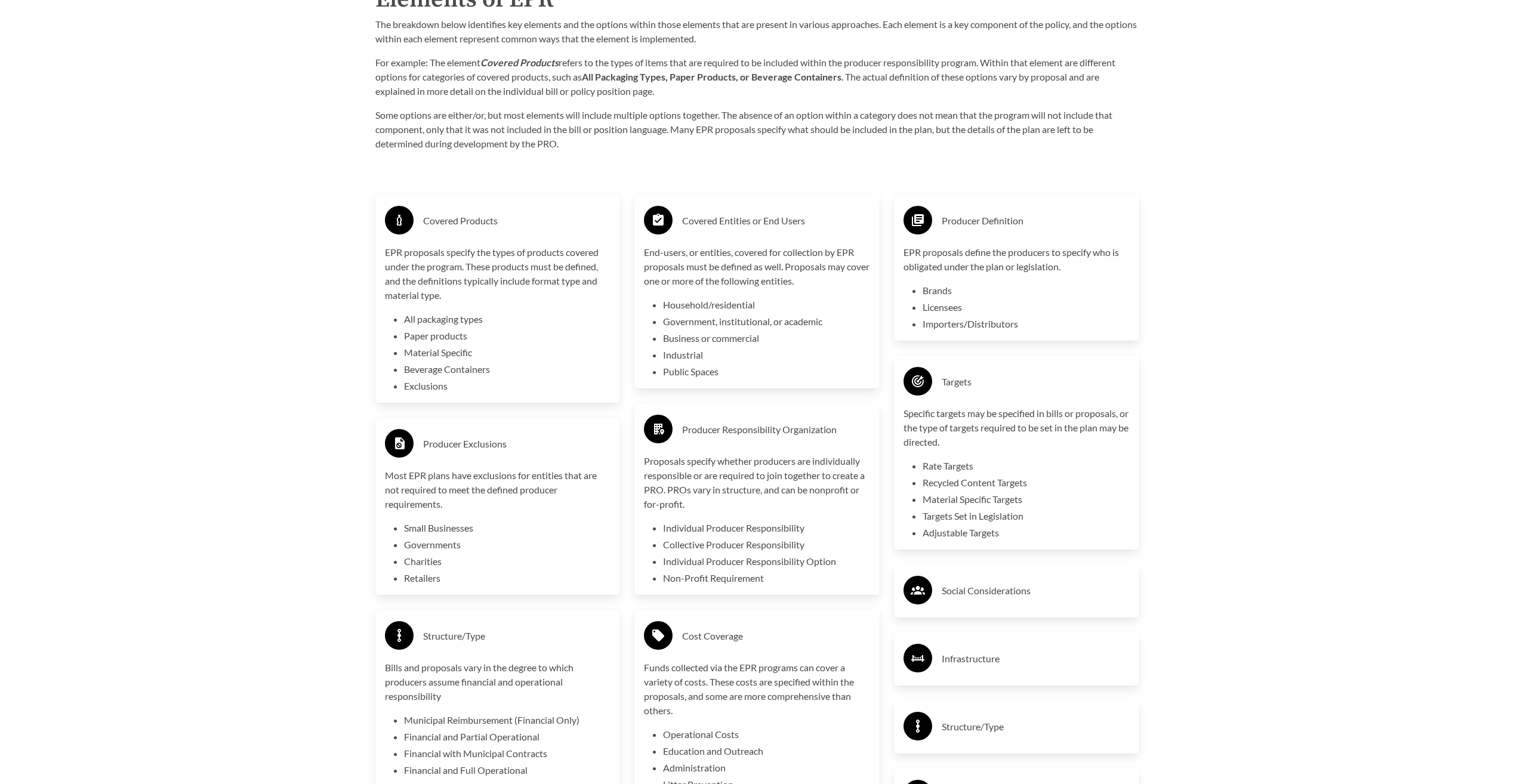
click at [1022, 588] on h3 "Social Considerations" at bounding box center [1036, 590] width 188 height 19
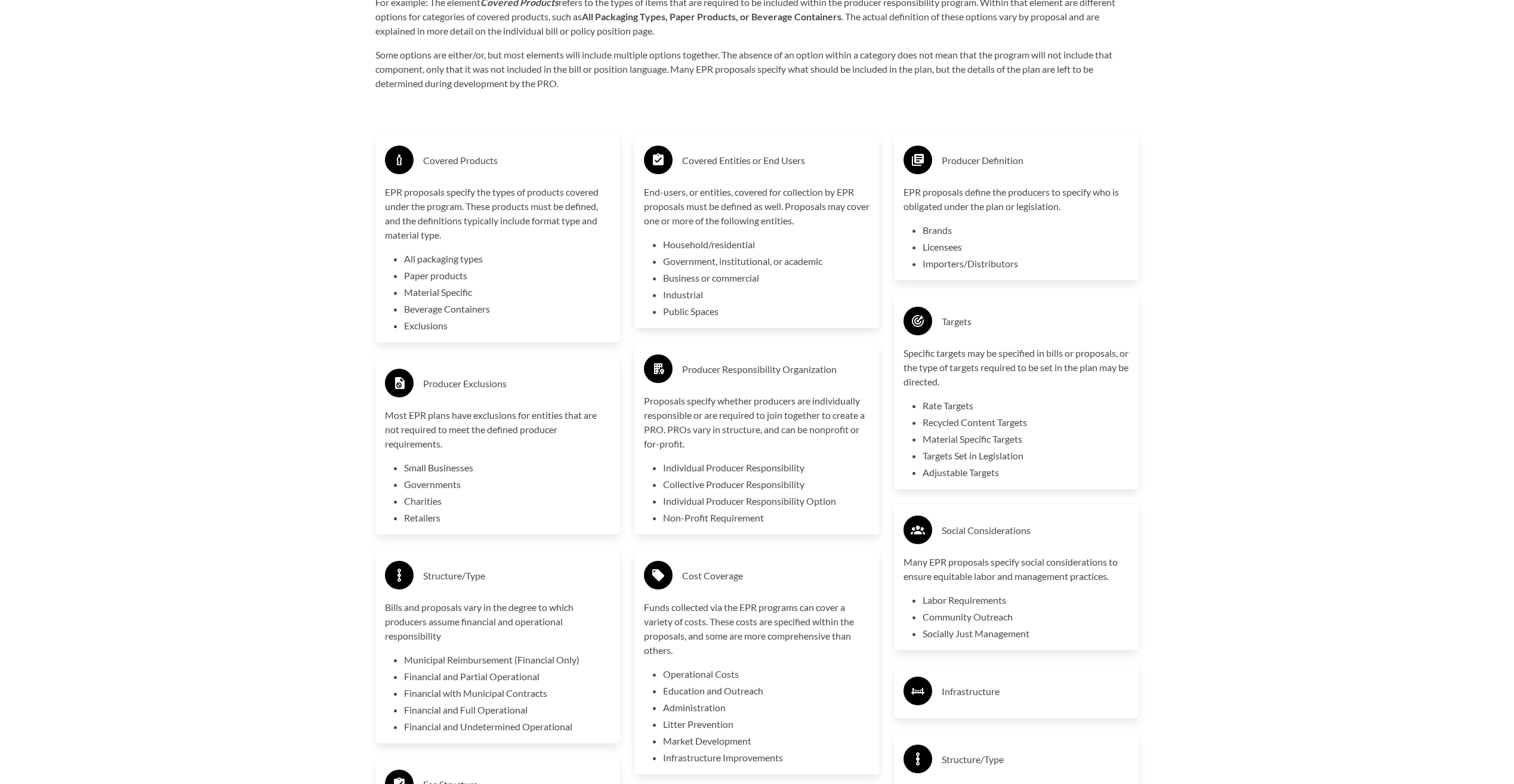
scroll to position [2325, 0]
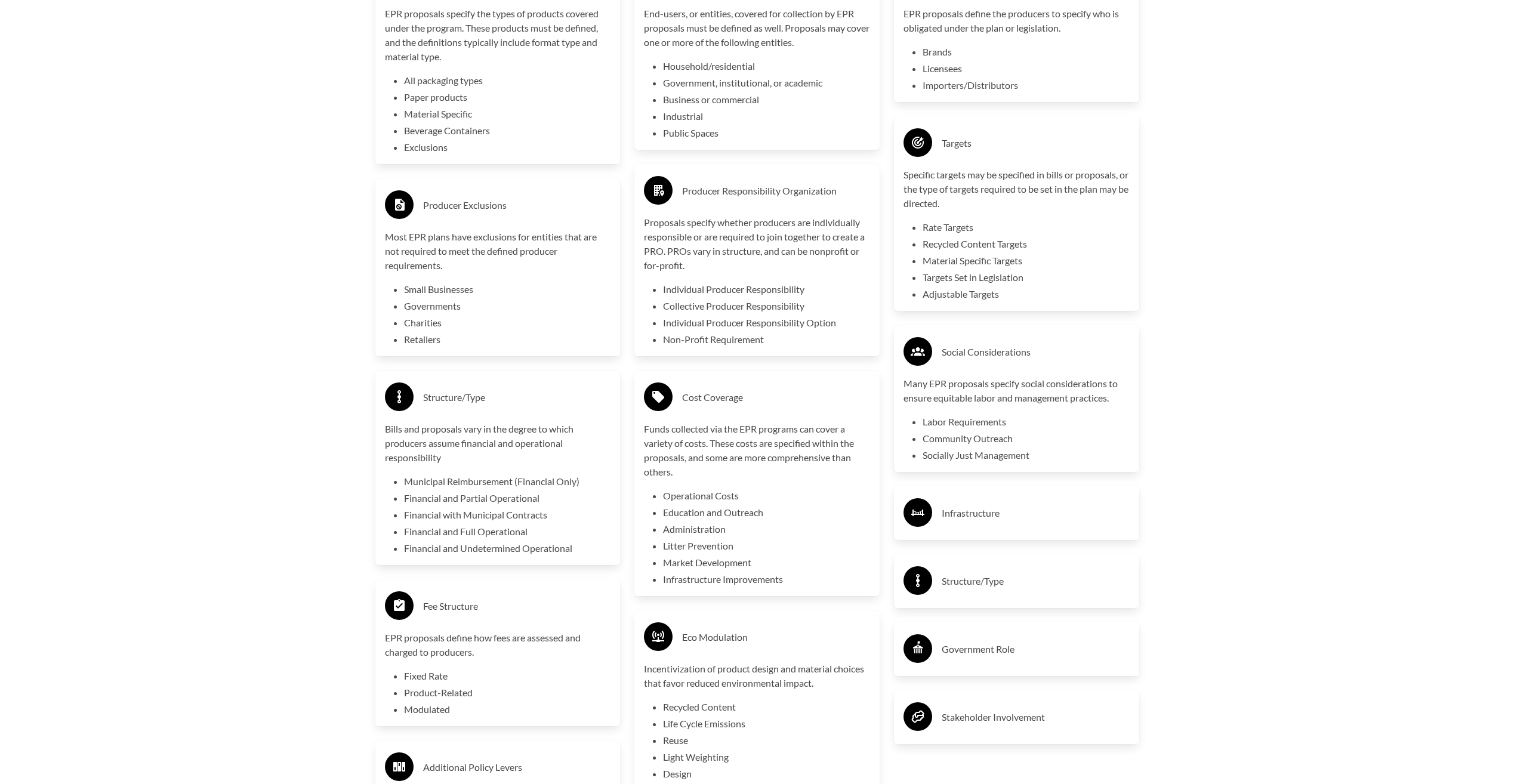
click at [1024, 522] on h3 "Infrastructure" at bounding box center [1036, 513] width 188 height 19
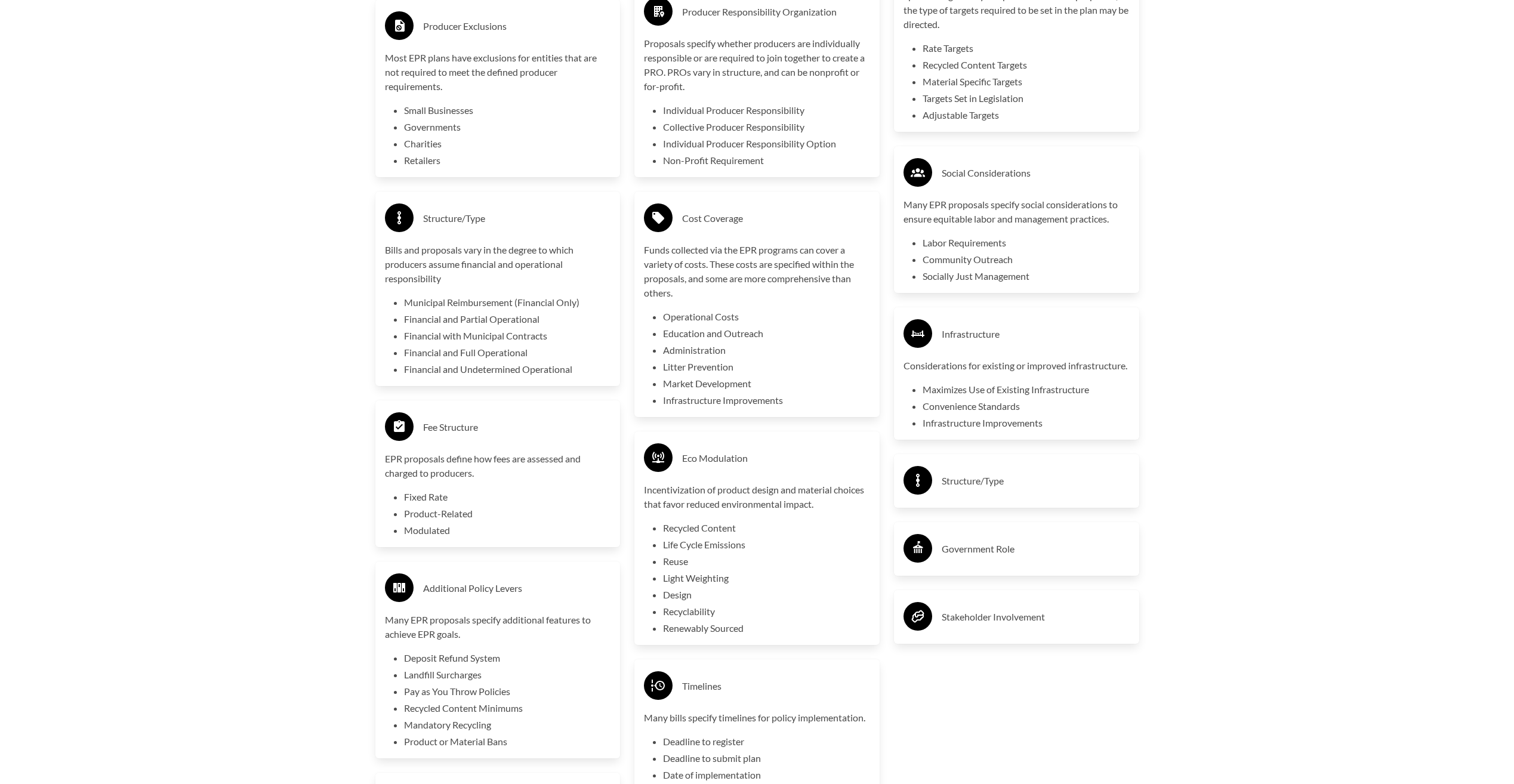
click at [1039, 498] on div "Structure/Type" at bounding box center [1016, 480] width 226 height 34
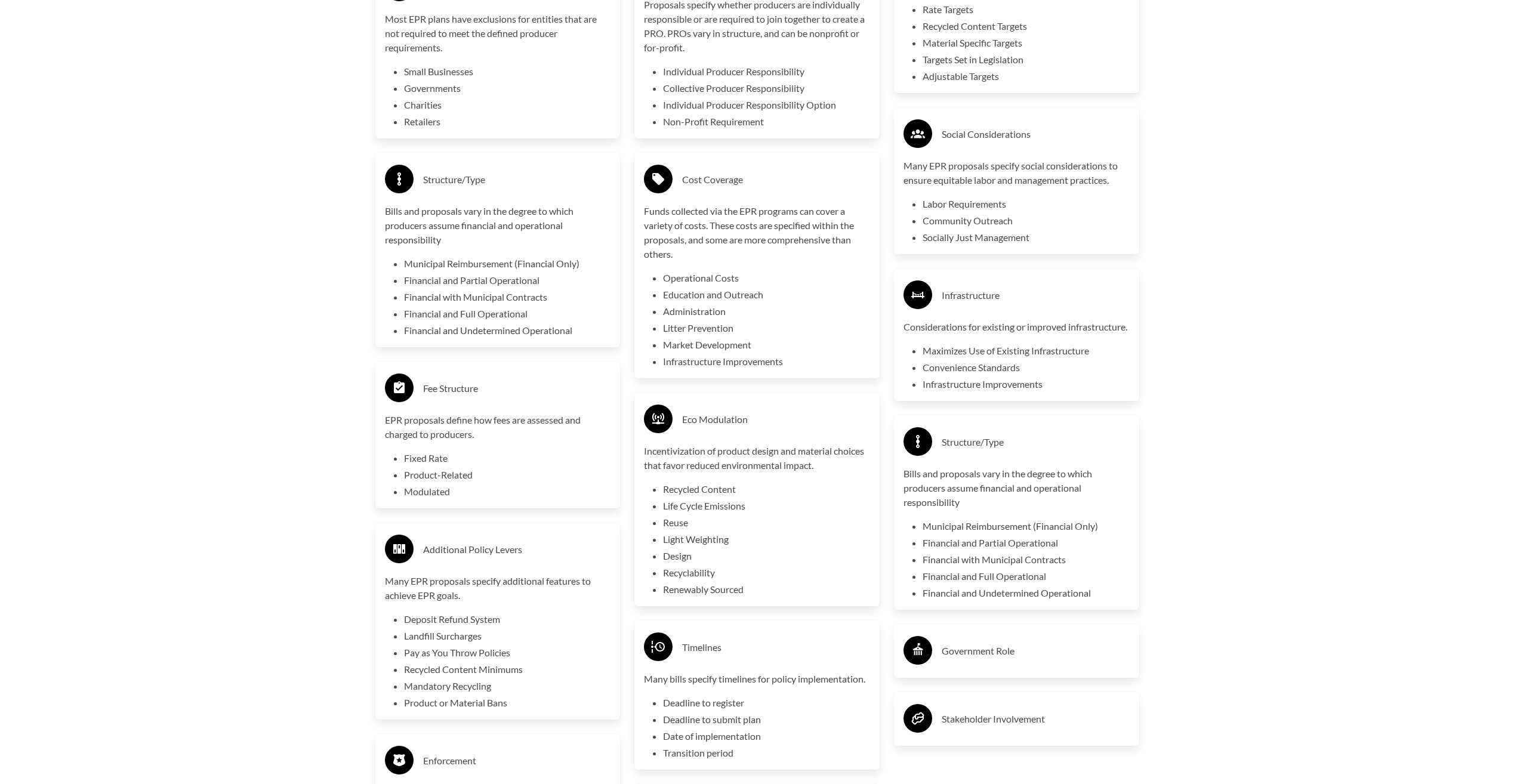
scroll to position [2683, 0]
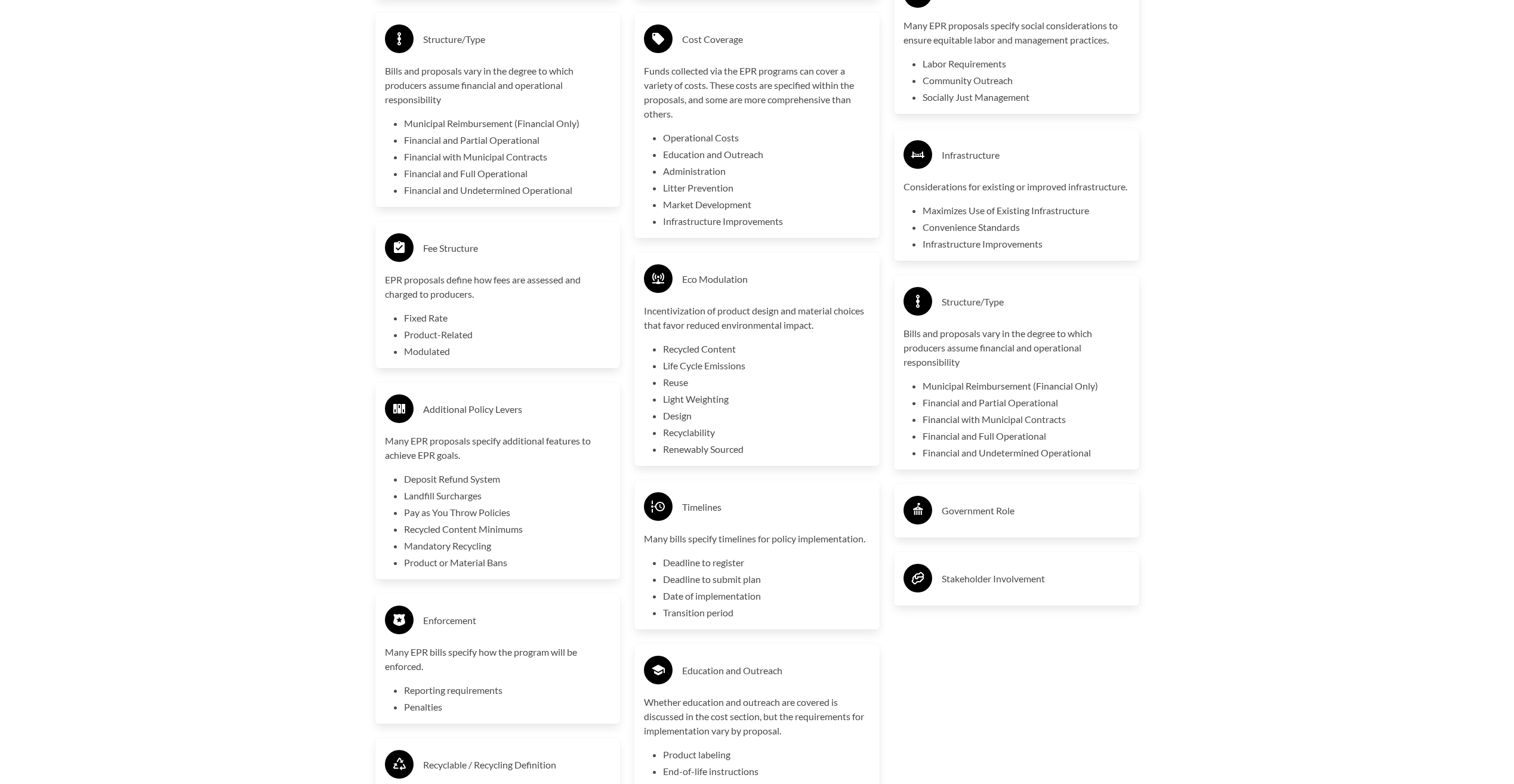
click at [1036, 520] on h3 "Government Role" at bounding box center [1036, 511] width 188 height 19
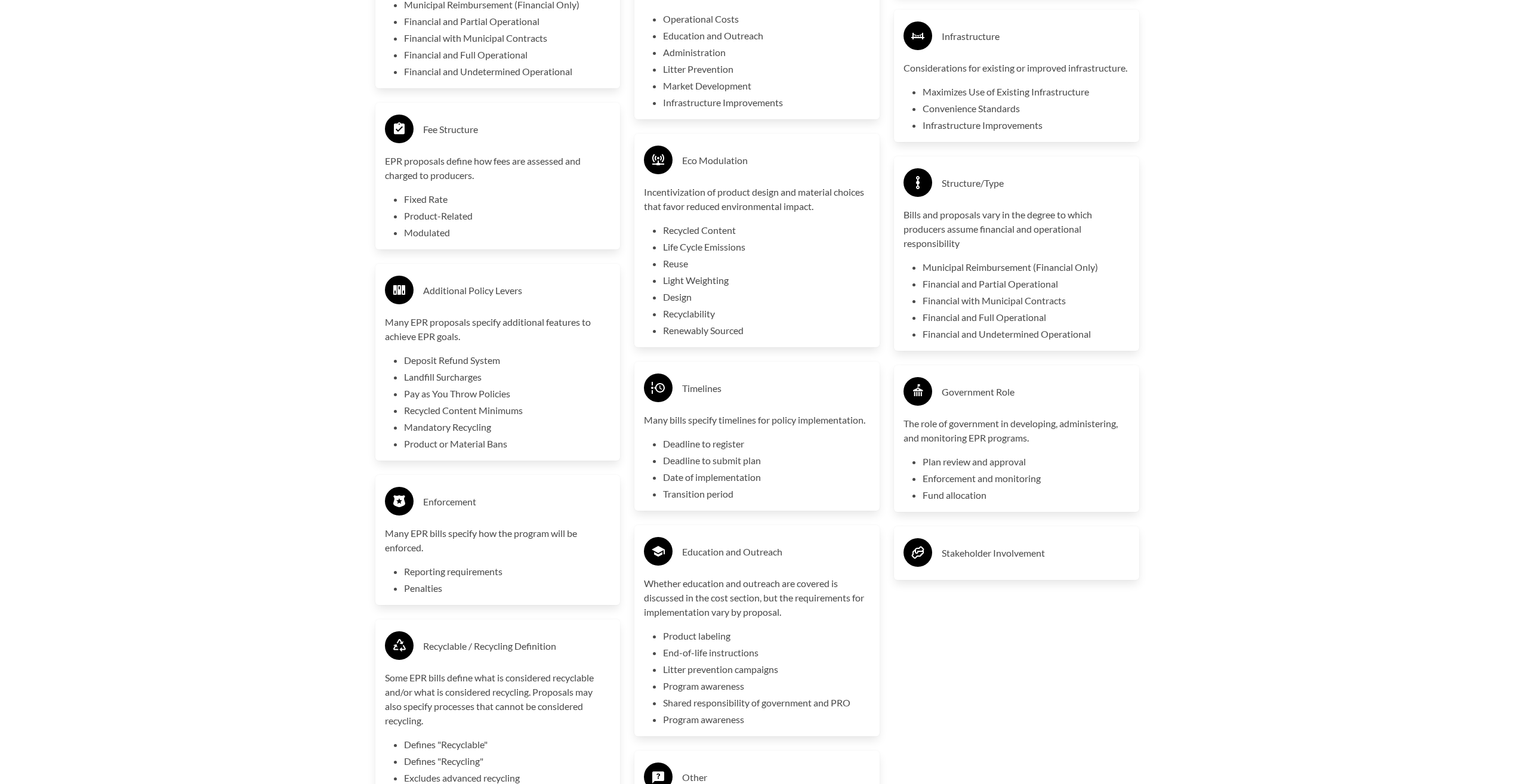
scroll to position [2802, 0]
click at [1043, 562] on h3 "Stakeholder Involvement" at bounding box center [1036, 552] width 188 height 19
